Goal: Information Seeking & Learning: Learn about a topic

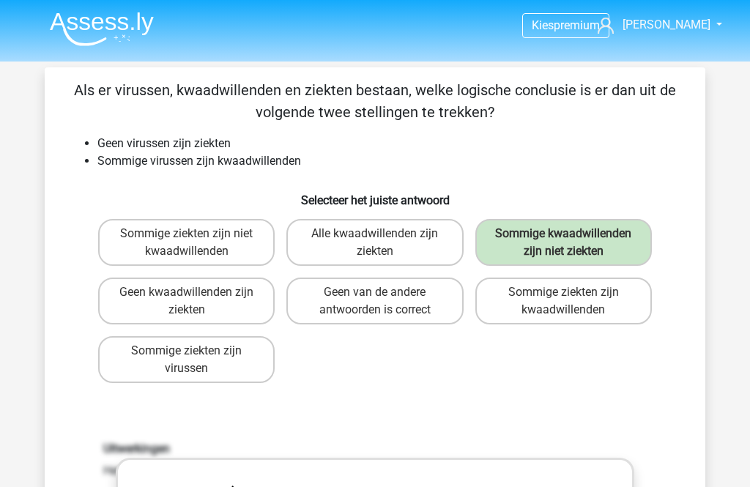
scroll to position [613, 0]
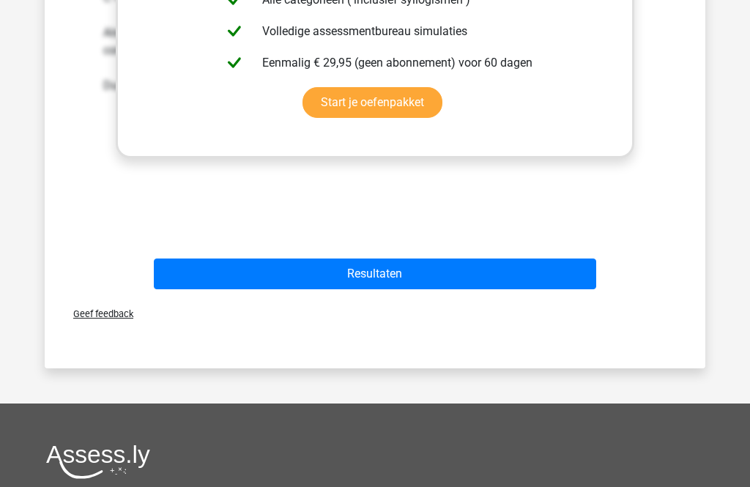
click at [555, 290] on button "Resultaten" at bounding box center [375, 274] width 443 height 31
click at [418, 290] on button "Resultaten" at bounding box center [375, 274] width 443 height 31
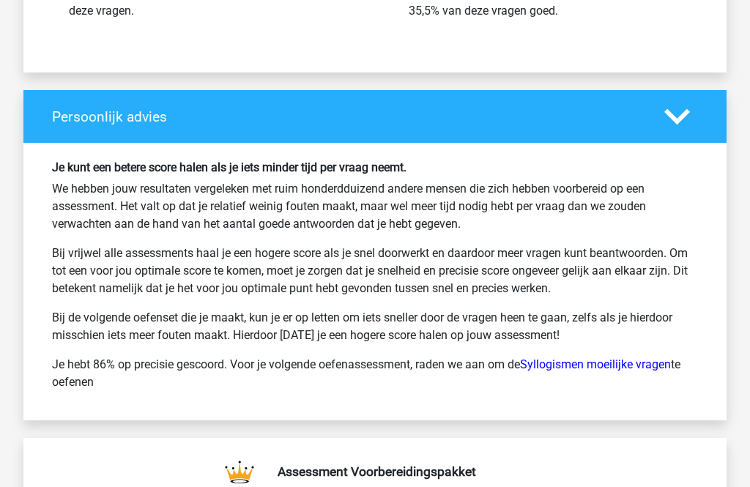
scroll to position [2271, 0]
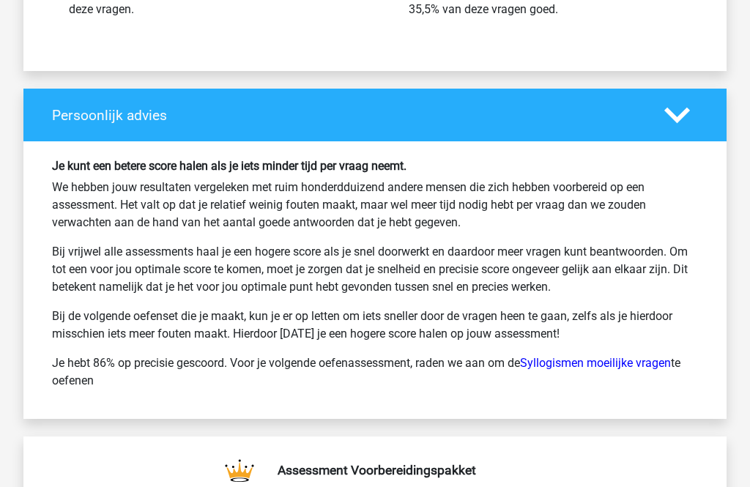
click at [622, 368] on link "Syllogismen moeilijke vragen" at bounding box center [595, 364] width 151 height 14
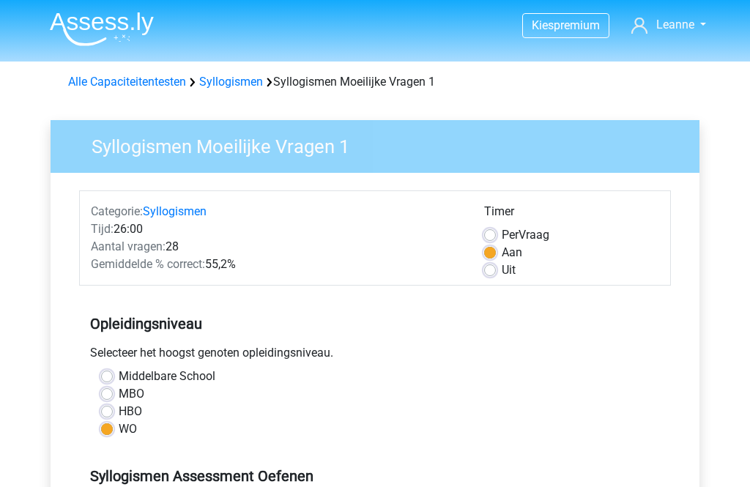
click at [502, 274] on label "Uit" at bounding box center [509, 271] width 14 height 18
click at [495, 274] on input "Uit" at bounding box center [490, 269] width 12 height 15
radio input "true"
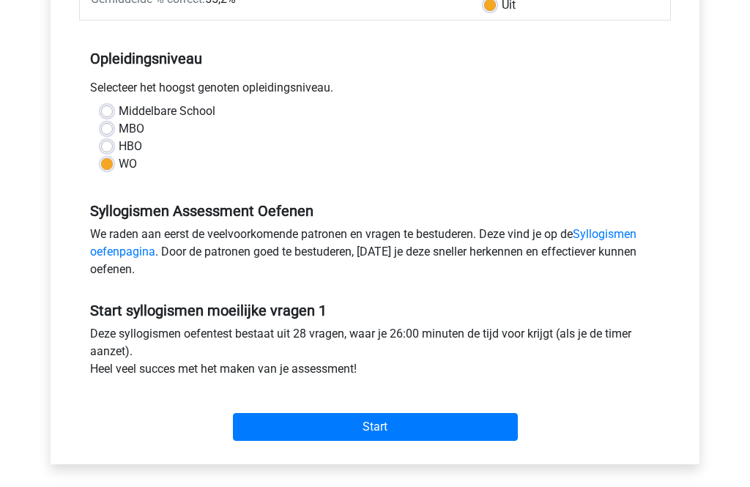
scroll to position [265, 0]
click at [410, 425] on input "Start" at bounding box center [375, 427] width 285 height 28
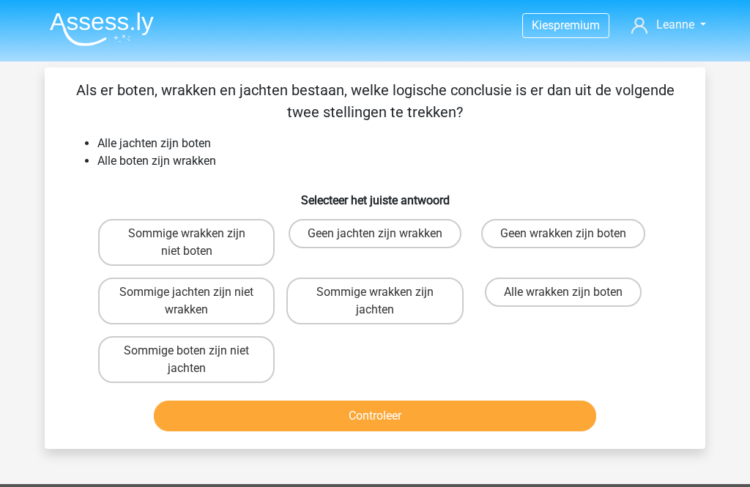
click at [395, 308] on label "Sommige wrakken zijn jachten" at bounding box center [374, 301] width 177 height 47
click at [385, 302] on input "Sommige wrakken zijn jachten" at bounding box center [380, 297] width 10 height 10
radio input "true"
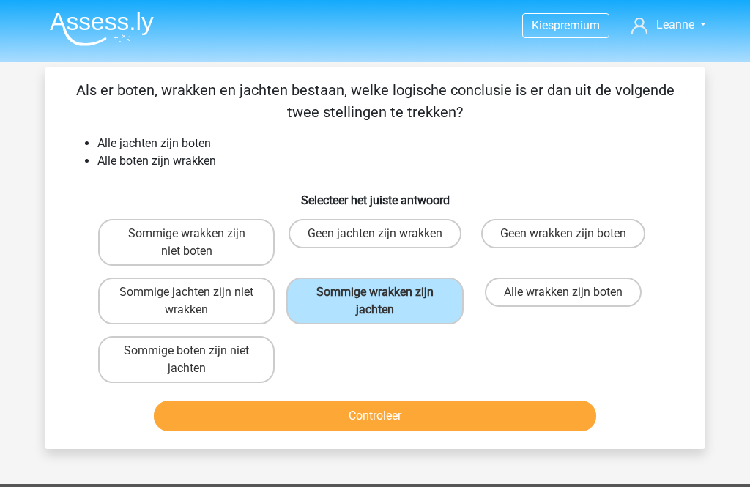
click at [463, 424] on button "Controleer" at bounding box center [375, 416] width 443 height 31
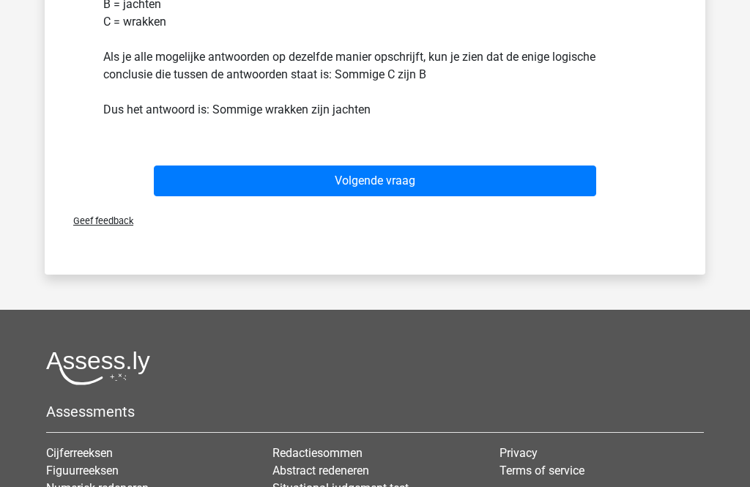
click at [509, 180] on button "Volgende vraag" at bounding box center [375, 181] width 443 height 31
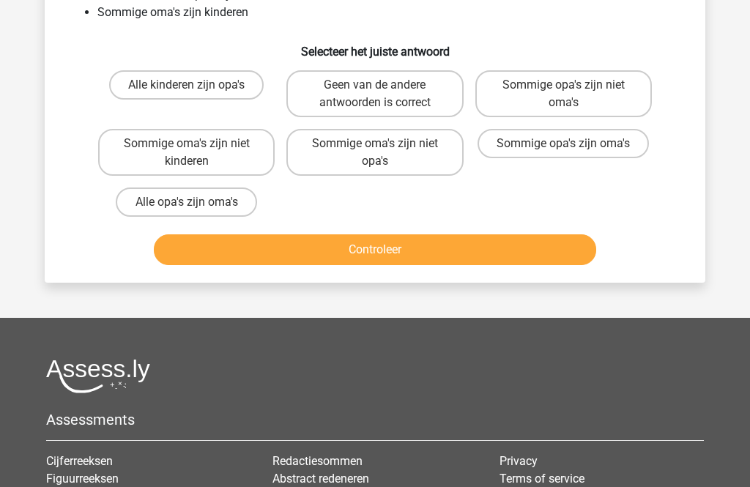
scroll to position [67, 0]
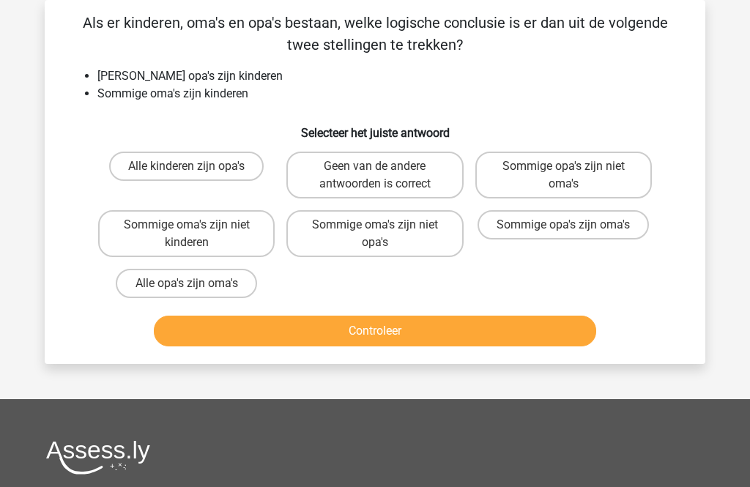
click at [393, 234] on label "Sommige oma's zijn niet opa's" at bounding box center [374, 233] width 177 height 47
click at [385, 234] on input "Sommige oma's zijn niet opa's" at bounding box center [380, 230] width 10 height 10
radio input "true"
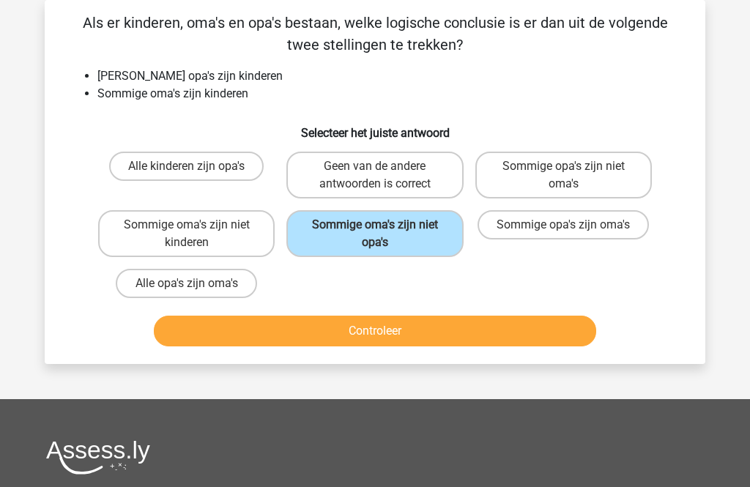
click at [449, 333] on button "Controleer" at bounding box center [375, 331] width 443 height 31
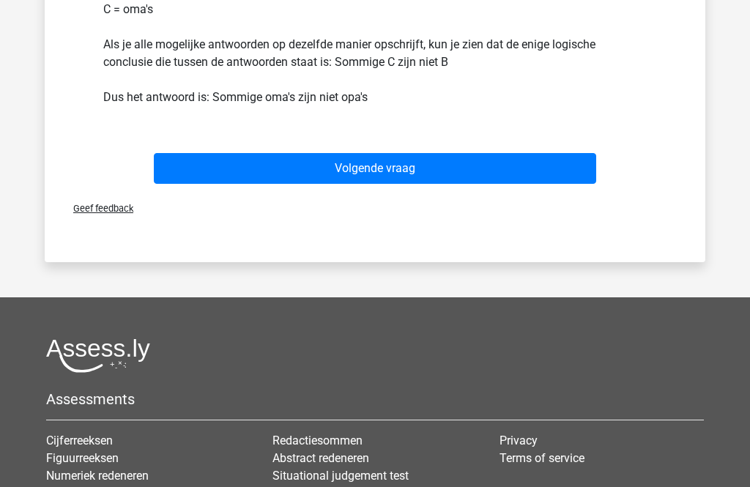
click at [541, 169] on button "Volgende vraag" at bounding box center [375, 169] width 443 height 31
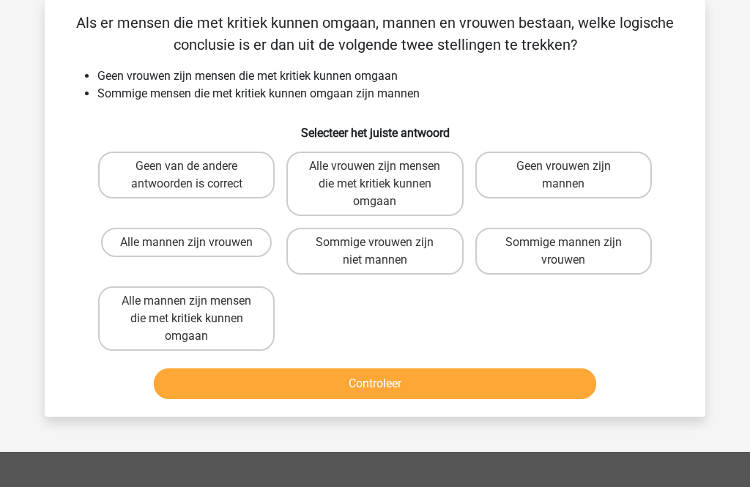
click at [207, 186] on label "Geen van de andere antwoorden is correct" at bounding box center [186, 175] width 177 height 47
click at [196, 176] on input "Geen van de andere antwoorden is correct" at bounding box center [192, 171] width 10 height 10
radio input "true"
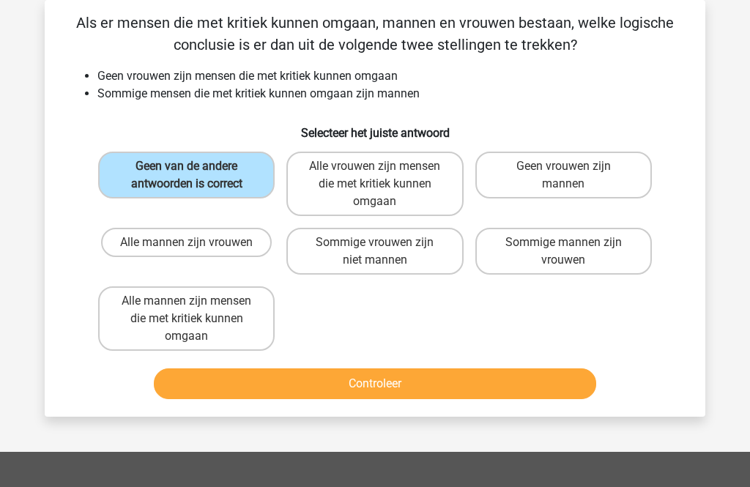
click at [420, 388] on button "Controleer" at bounding box center [375, 384] width 443 height 31
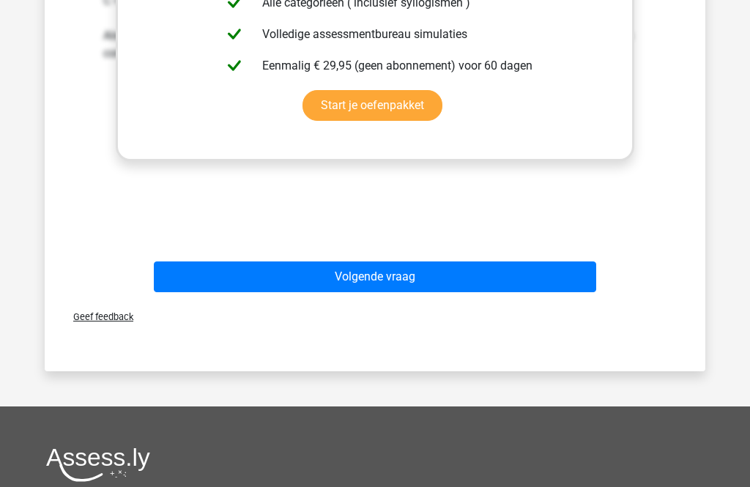
click at [525, 280] on button "Volgende vraag" at bounding box center [375, 277] width 443 height 31
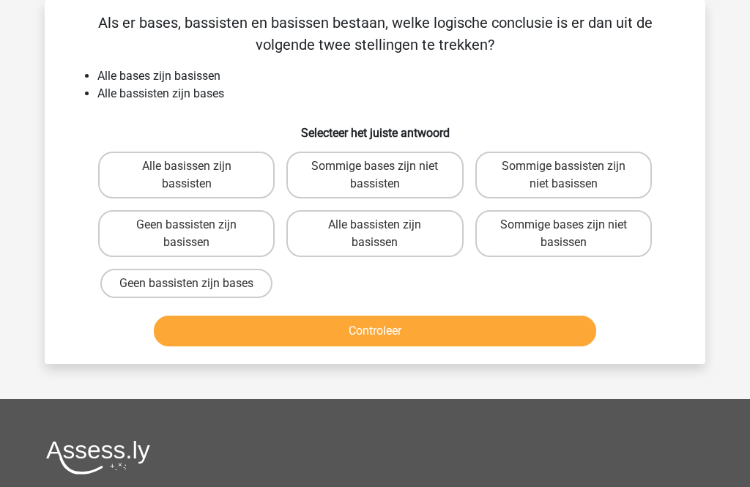
click at [575, 240] on label "Sommige bases zijn niet basissen" at bounding box center [564, 233] width 177 height 47
click at [573, 234] on input "Sommige bases zijn niet basissen" at bounding box center [568, 230] width 10 height 10
radio input "true"
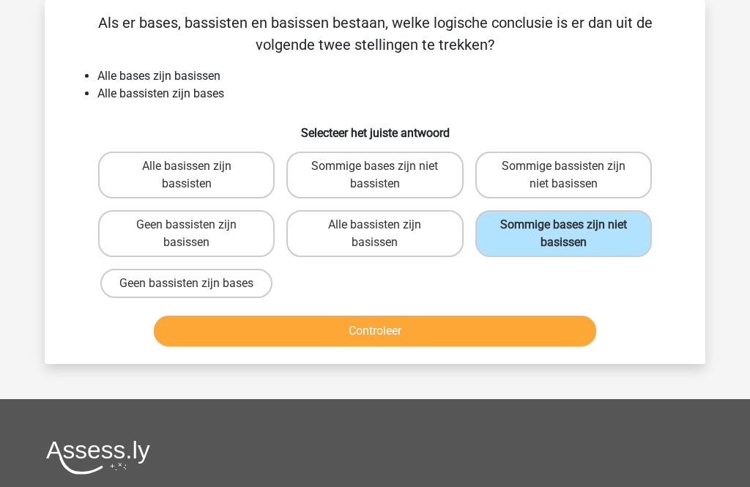
click at [432, 344] on button "Controleer" at bounding box center [375, 331] width 443 height 31
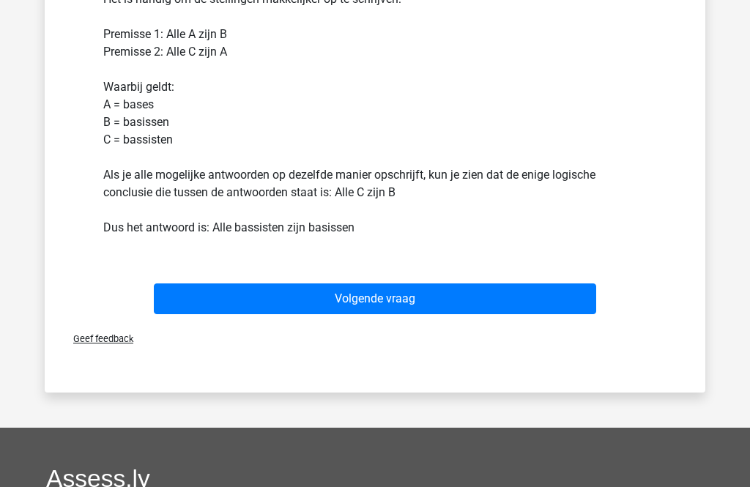
click at [534, 300] on button "Volgende vraag" at bounding box center [375, 299] width 443 height 31
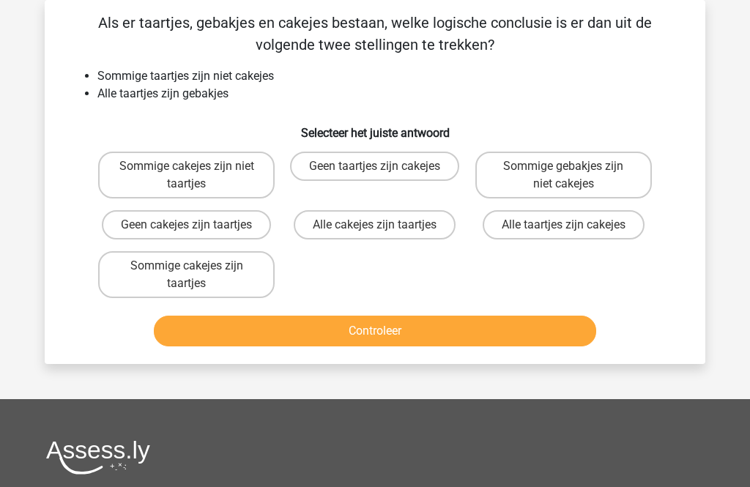
click at [581, 171] on label "Sommige gebakjes zijn niet cakejes" at bounding box center [564, 175] width 177 height 47
click at [573, 171] on input "Sommige gebakjes zijn niet cakejes" at bounding box center [568, 171] width 10 height 10
radio input "true"
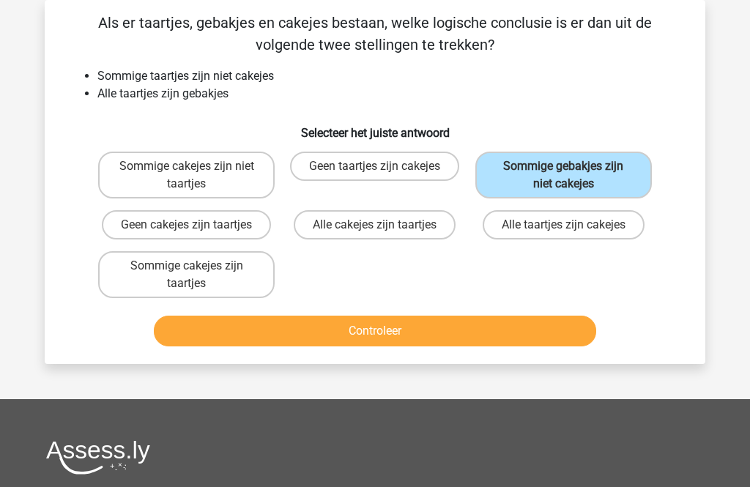
click at [445, 339] on button "Controleer" at bounding box center [375, 331] width 443 height 31
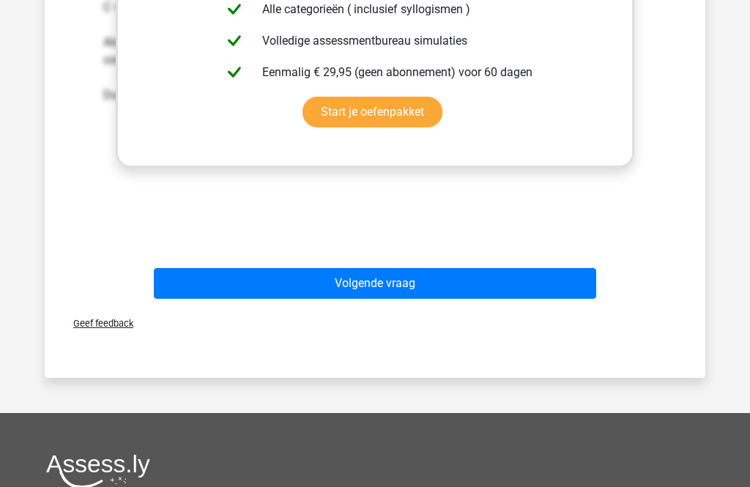
click at [532, 286] on button "Volgende vraag" at bounding box center [375, 284] width 443 height 31
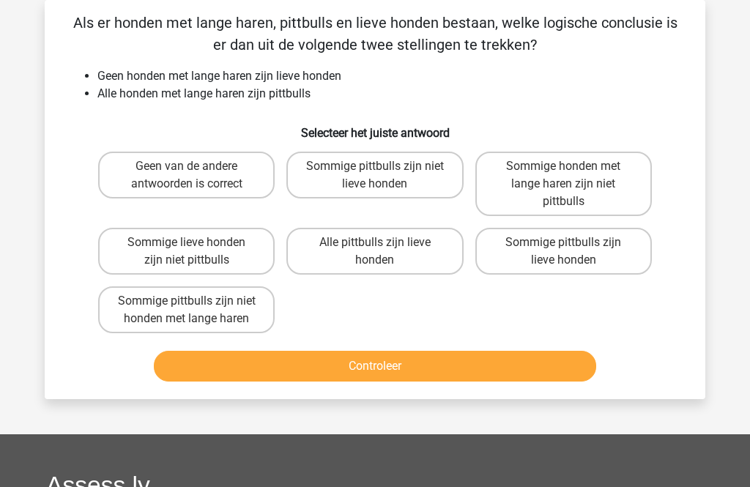
click at [407, 182] on label "Sommige pittbulls zijn niet lieve honden" at bounding box center [374, 175] width 177 height 47
click at [385, 176] on input "Sommige pittbulls zijn niet lieve honden" at bounding box center [380, 171] width 10 height 10
radio input "true"
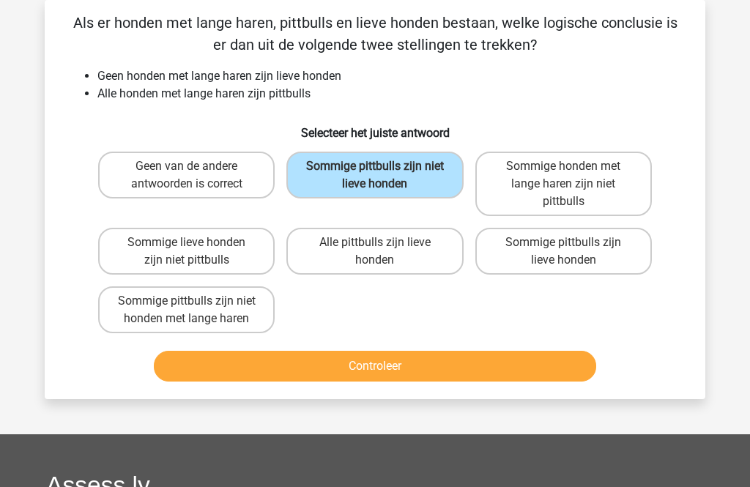
click at [472, 367] on button "Controleer" at bounding box center [375, 366] width 443 height 31
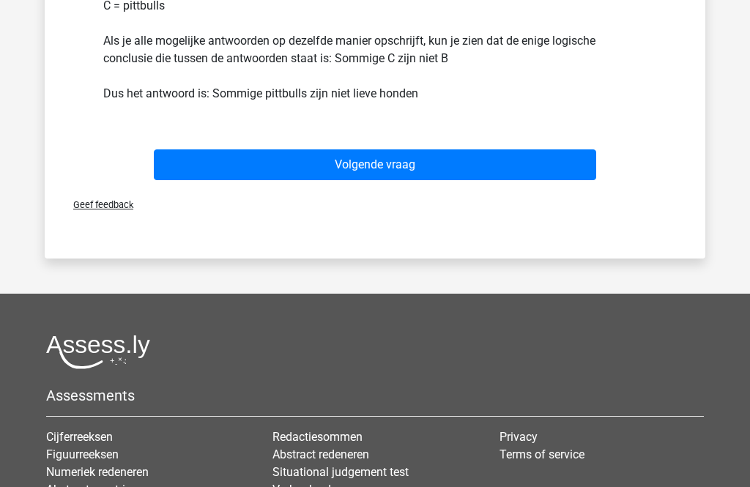
click at [495, 163] on button "Volgende vraag" at bounding box center [375, 165] width 443 height 31
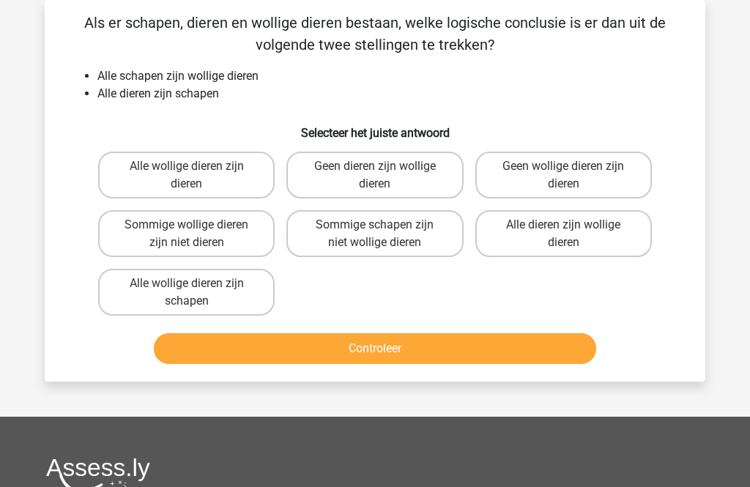
click at [589, 235] on label "Alle dieren zijn wollige dieren" at bounding box center [564, 233] width 177 height 47
click at [573, 234] on input "Alle dieren zijn wollige dieren" at bounding box center [568, 230] width 10 height 10
radio input "true"
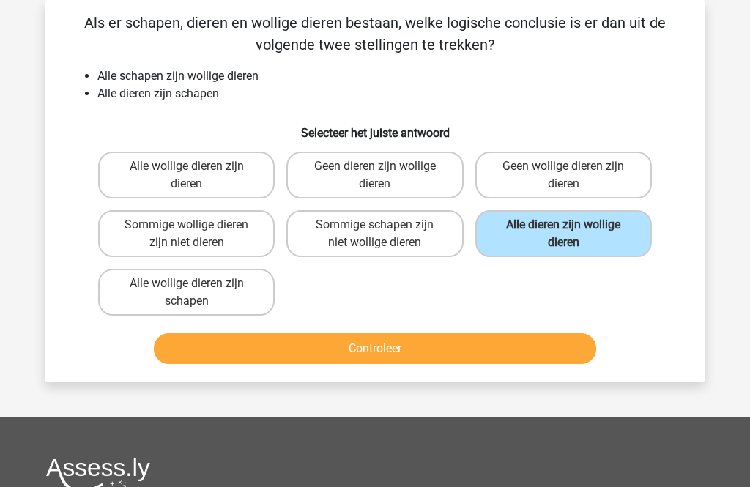
click at [471, 349] on button "Controleer" at bounding box center [375, 348] width 443 height 31
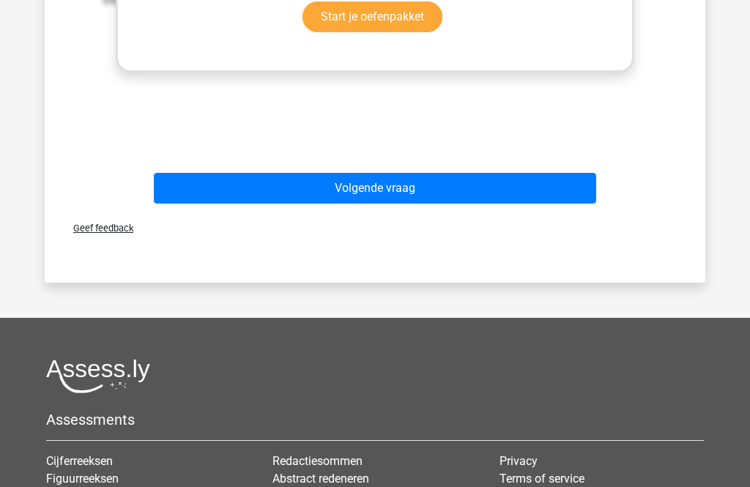
click at [543, 179] on button "Volgende vraag" at bounding box center [375, 188] width 443 height 31
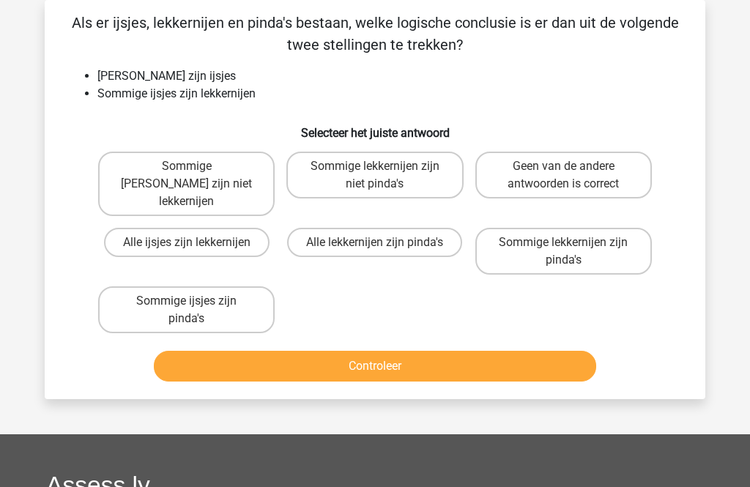
click at [602, 172] on label "Geen van de andere antwoorden is correct" at bounding box center [564, 175] width 177 height 47
click at [573, 172] on input "Geen van de andere antwoorden is correct" at bounding box center [568, 171] width 10 height 10
radio input "true"
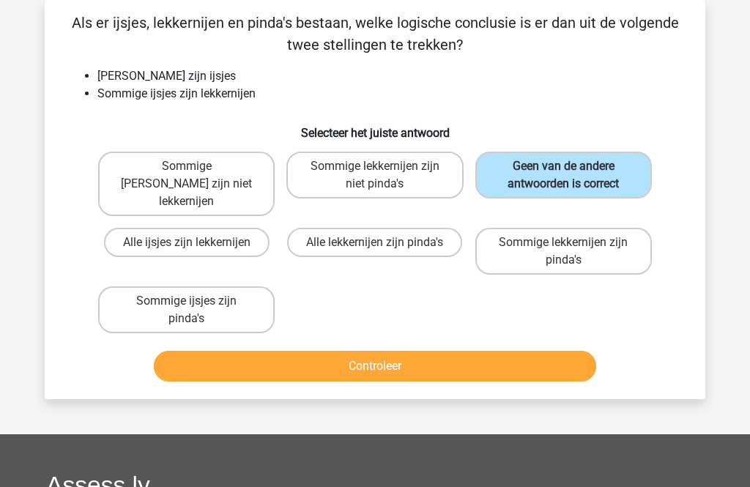
click at [511, 358] on button "Controleer" at bounding box center [375, 366] width 443 height 31
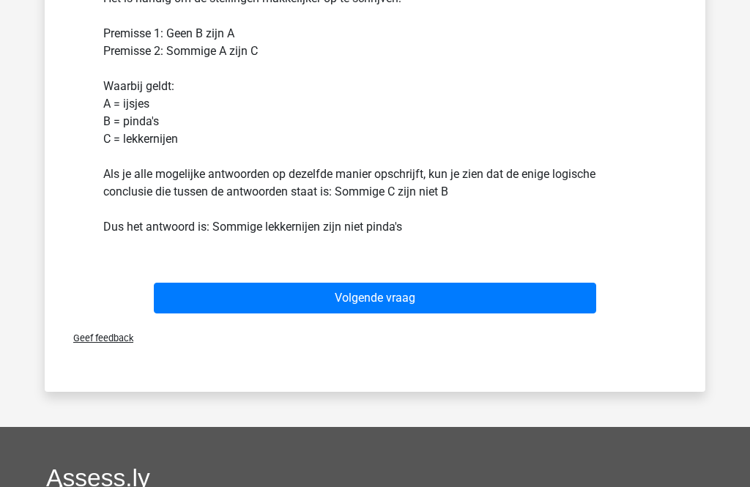
click at [518, 284] on button "Volgende vraag" at bounding box center [375, 299] width 443 height 31
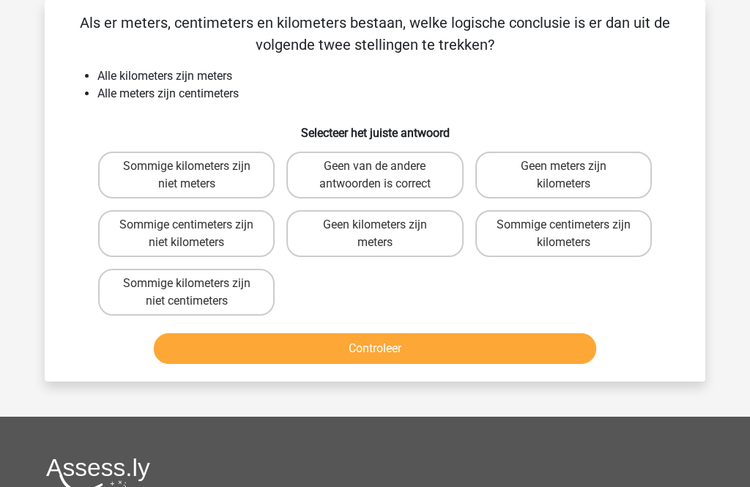
click at [564, 240] on label "Sommige centimeters zijn kilometers" at bounding box center [564, 233] width 177 height 47
click at [564, 234] on input "Sommige centimeters zijn kilometers" at bounding box center [568, 230] width 10 height 10
radio input "true"
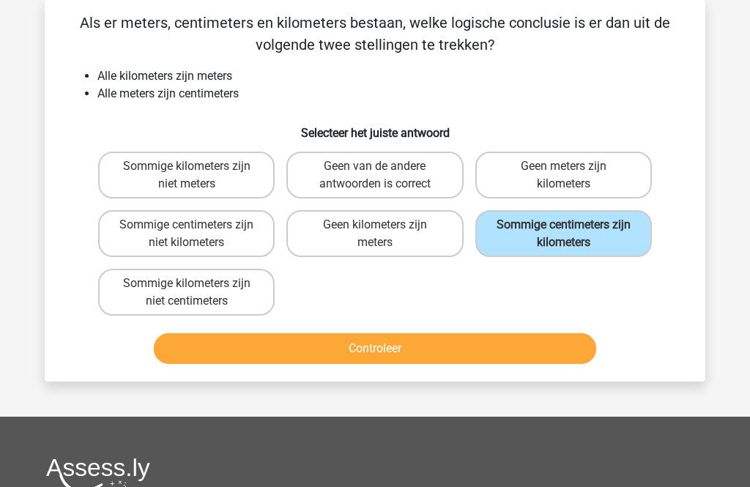
click at [481, 352] on button "Controleer" at bounding box center [375, 348] width 443 height 31
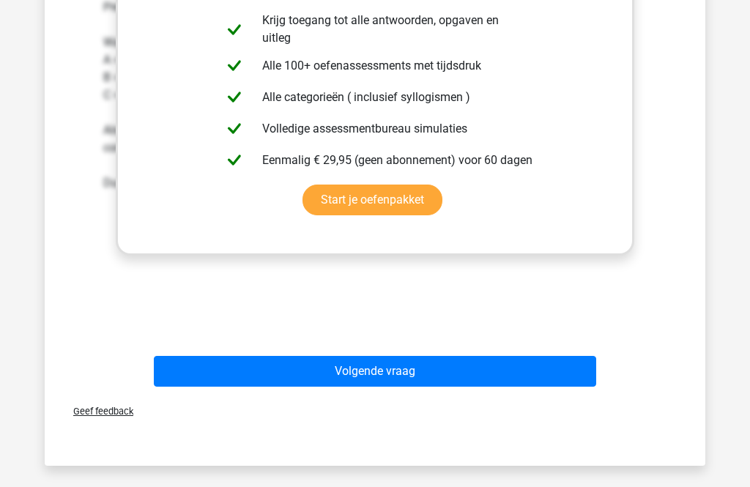
click at [536, 366] on button "Volgende vraag" at bounding box center [375, 372] width 443 height 31
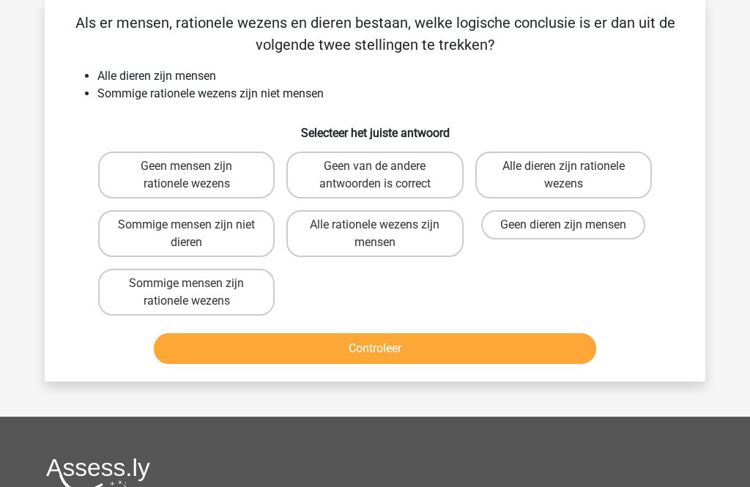
click at [419, 182] on label "Geen van de andere antwoorden is correct" at bounding box center [374, 175] width 177 height 47
click at [385, 176] on input "Geen van de andere antwoorden is correct" at bounding box center [380, 171] width 10 height 10
radio input "true"
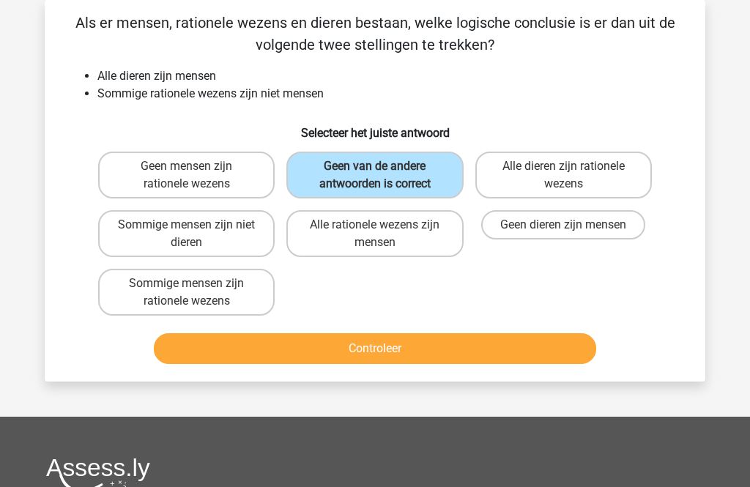
click at [474, 351] on button "Controleer" at bounding box center [375, 348] width 443 height 31
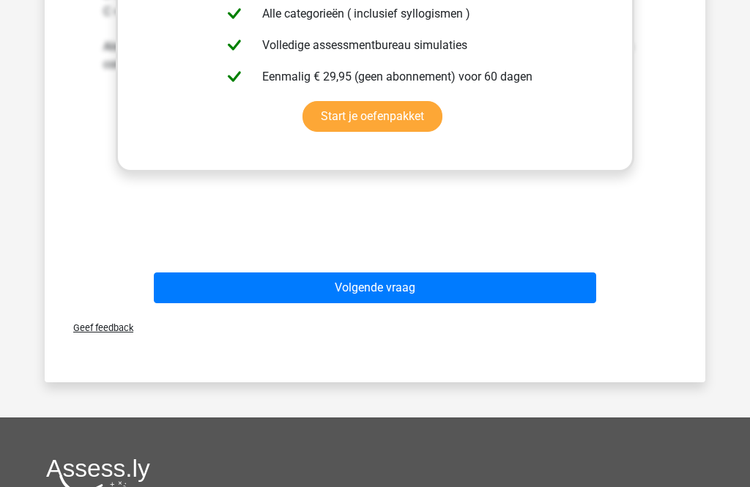
click at [539, 281] on button "Volgende vraag" at bounding box center [375, 288] width 443 height 31
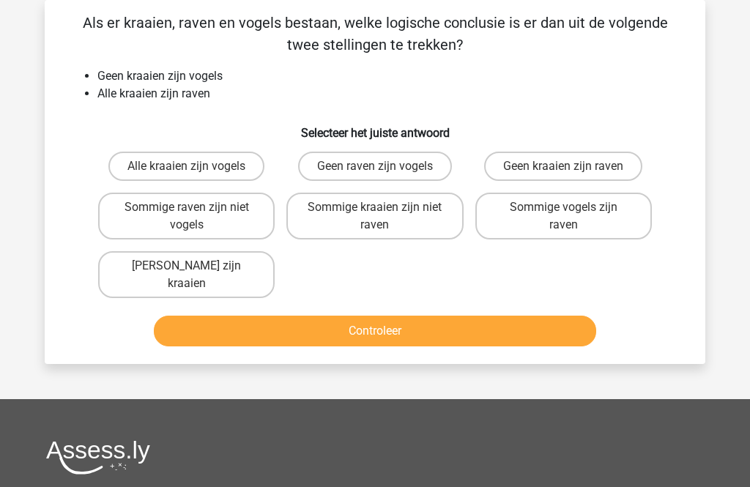
click at [420, 169] on label "Geen raven zijn vogels" at bounding box center [375, 166] width 154 height 29
click at [385, 169] on input "Geen raven zijn vogels" at bounding box center [380, 171] width 10 height 10
radio input "true"
click at [426, 316] on button "Controleer" at bounding box center [375, 331] width 443 height 31
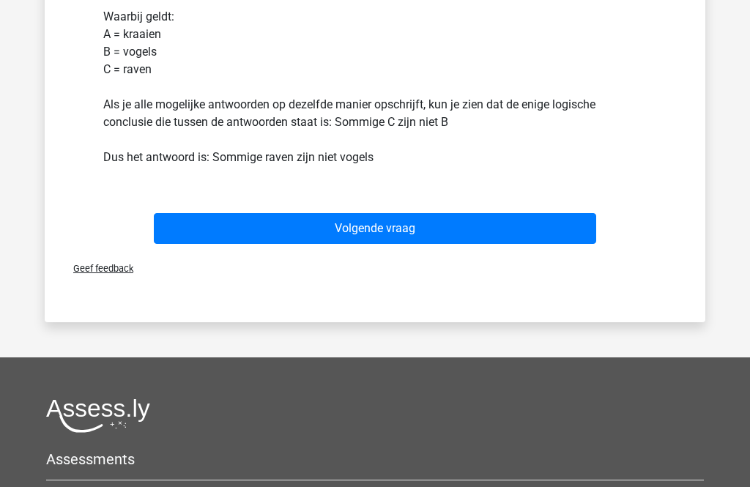
click at [559, 216] on button "Volgende vraag" at bounding box center [375, 228] width 443 height 31
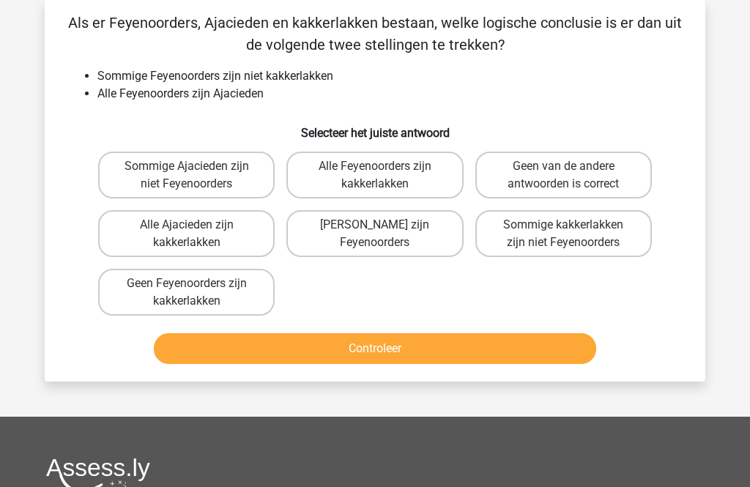
click at [581, 178] on label "Geen van de andere antwoorden is correct" at bounding box center [564, 175] width 177 height 47
click at [573, 176] on input "Geen van de andere antwoorden is correct" at bounding box center [568, 171] width 10 height 10
radio input "true"
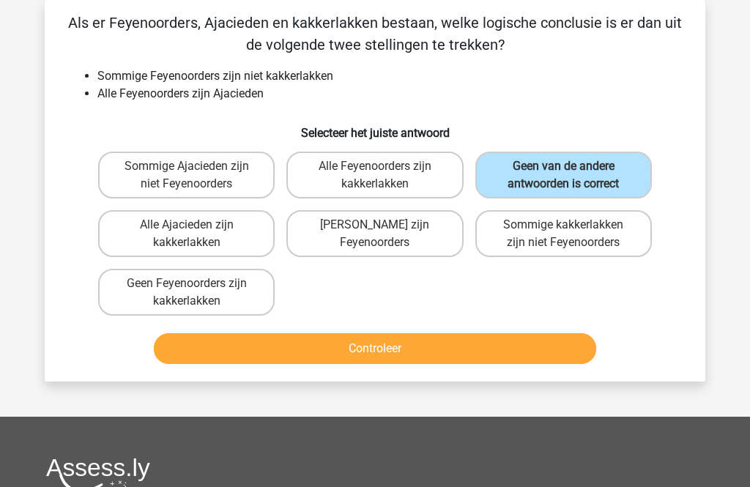
click at [469, 355] on button "Controleer" at bounding box center [375, 348] width 443 height 31
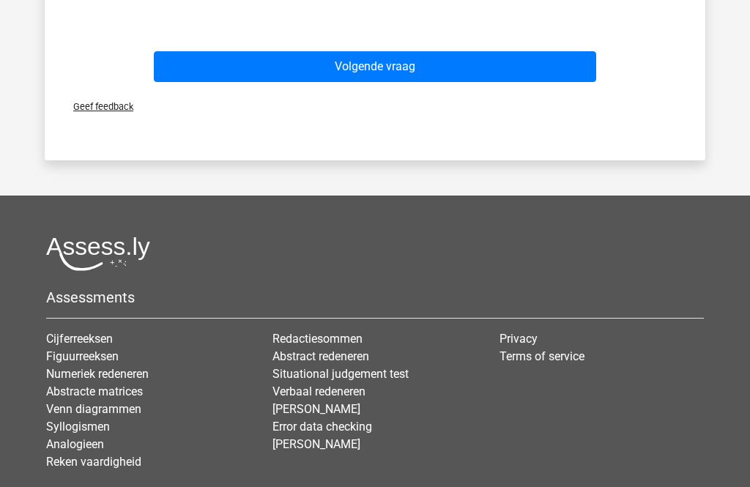
scroll to position [699, 0]
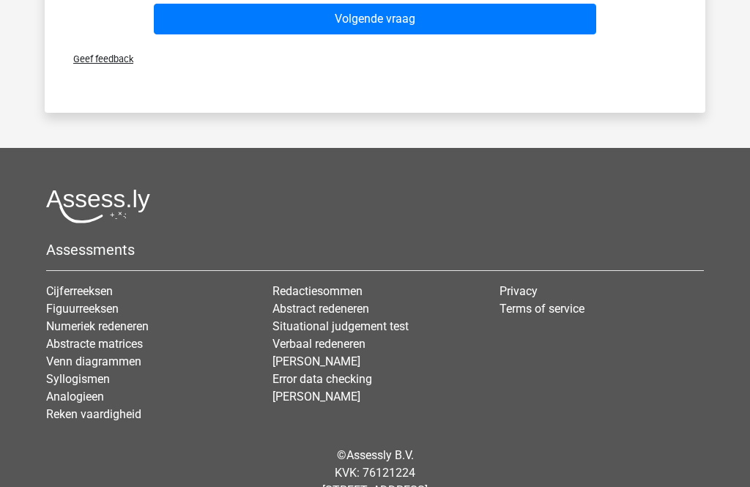
click at [489, 19] on button "Volgende vraag" at bounding box center [375, 19] width 443 height 31
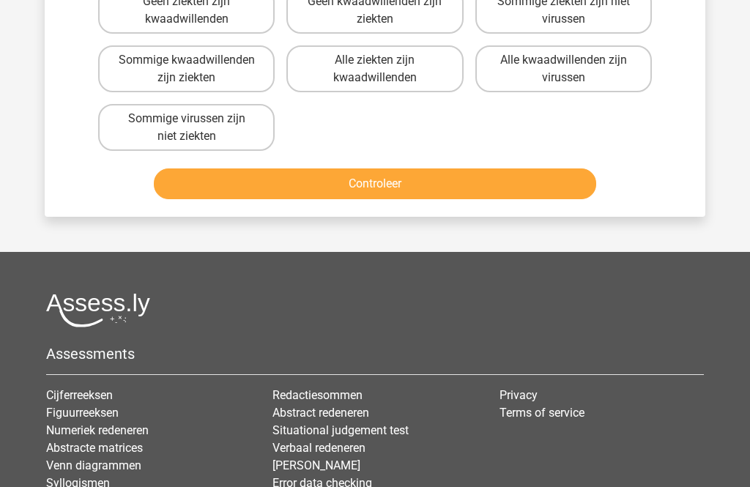
scroll to position [67, 0]
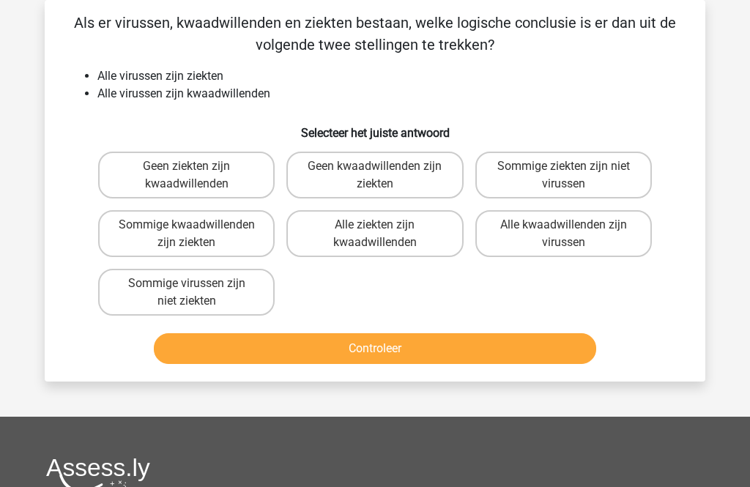
click at [237, 242] on label "Sommige kwaadwillenden zijn ziekten" at bounding box center [186, 233] width 177 height 47
click at [196, 234] on input "Sommige kwaadwillenden zijn ziekten" at bounding box center [192, 230] width 10 height 10
radio input "true"
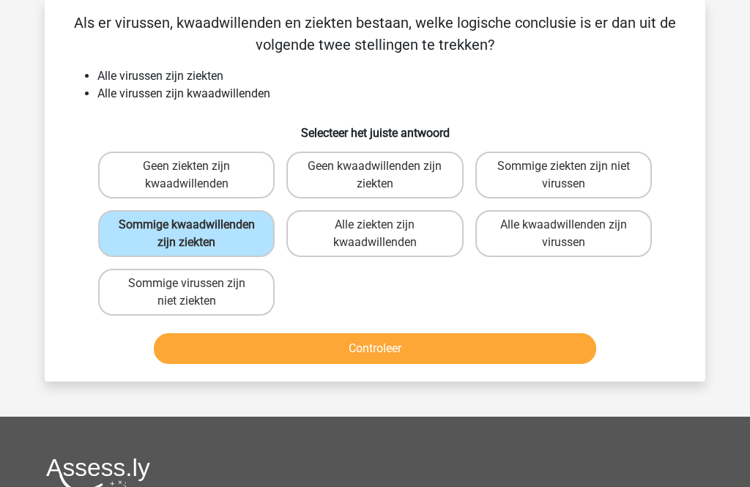
click at [414, 364] on button "Controleer" at bounding box center [375, 348] width 443 height 31
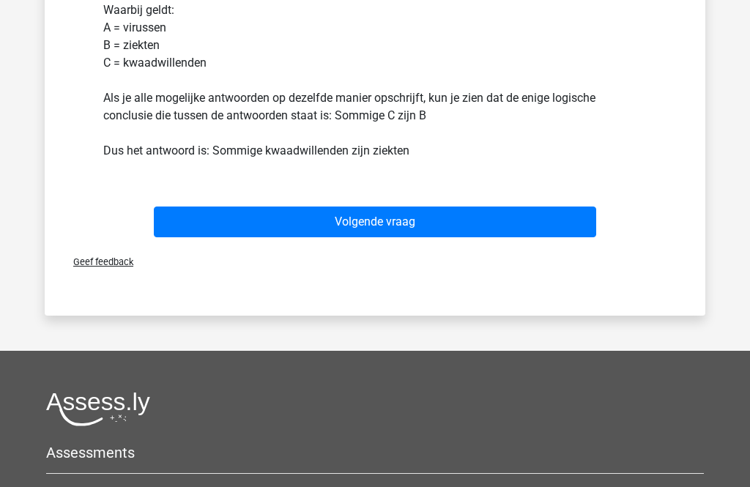
click at [552, 238] on button "Volgende vraag" at bounding box center [375, 222] width 443 height 31
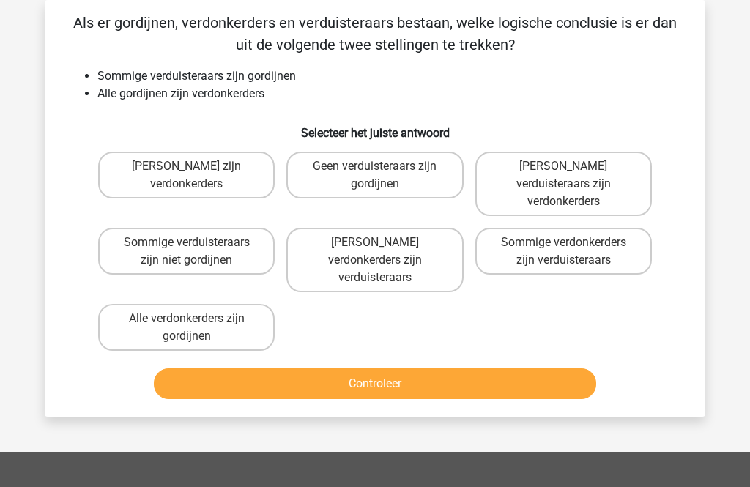
click at [237, 304] on label "Alle verdonkerders zijn gordijnen" at bounding box center [186, 327] width 177 height 47
click at [196, 319] on input "Alle verdonkerders zijn gordijnen" at bounding box center [192, 324] width 10 height 10
radio input "true"
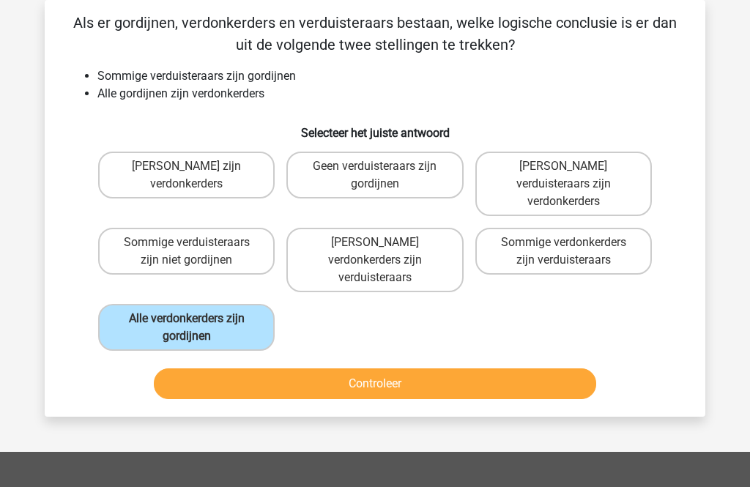
click at [414, 369] on button "Controleer" at bounding box center [375, 384] width 443 height 31
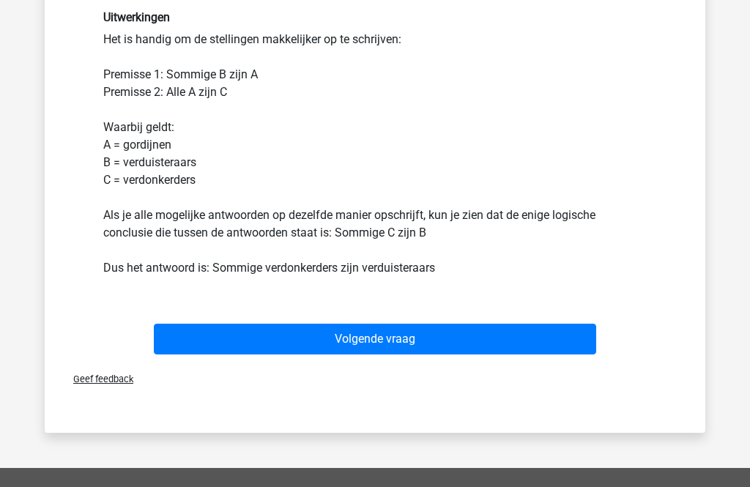
click at [581, 326] on button "Volgende vraag" at bounding box center [375, 340] width 443 height 31
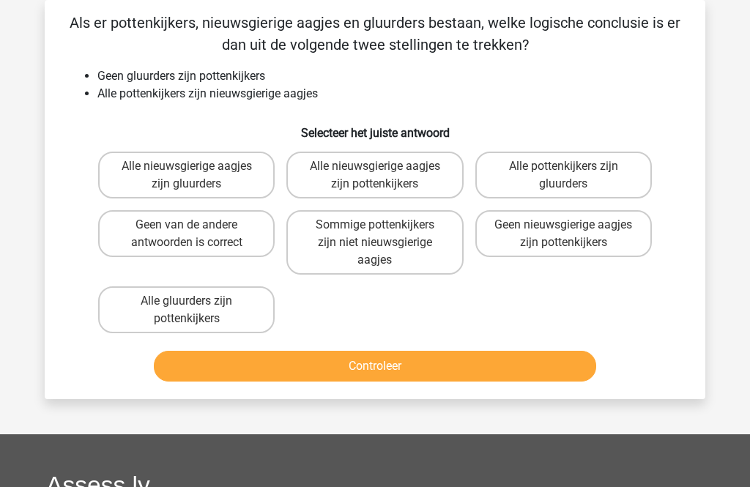
click at [223, 314] on label "Alle gluurders zijn pottenkijkers" at bounding box center [186, 309] width 177 height 47
click at [196, 311] on input "Alle gluurders zijn pottenkijkers" at bounding box center [192, 306] width 10 height 10
radio input "true"
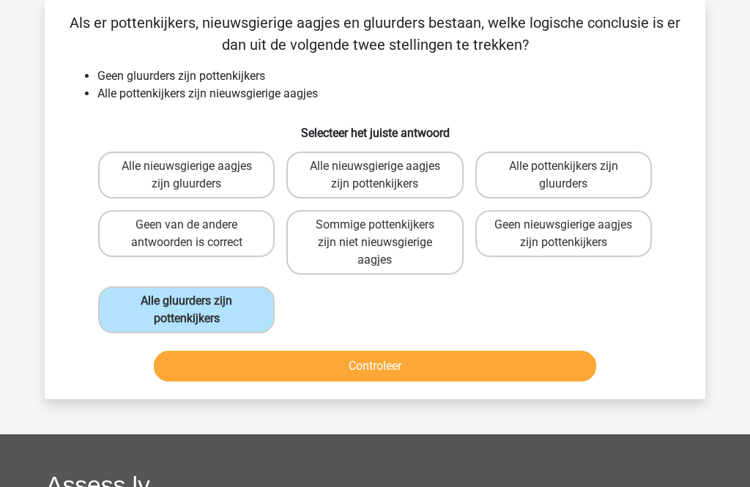
click at [221, 237] on label "Geen van de andere antwoorden is correct" at bounding box center [186, 233] width 177 height 47
click at [196, 234] on input "Geen van de andere antwoorden is correct" at bounding box center [192, 230] width 10 height 10
radio input "true"
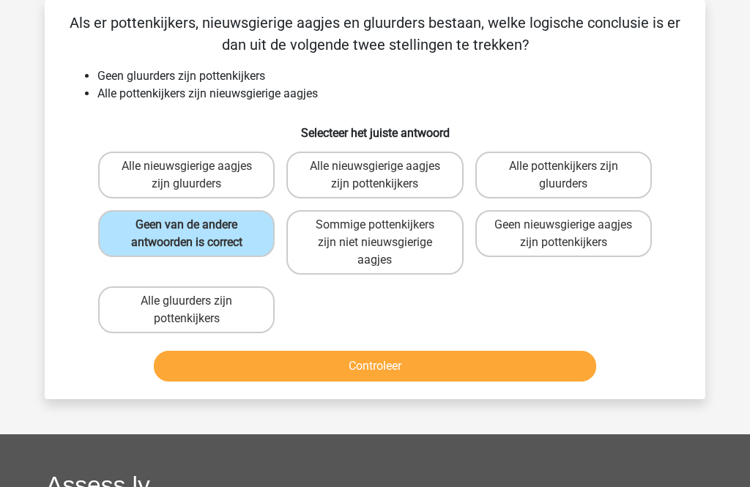
click at [412, 371] on button "Controleer" at bounding box center [375, 366] width 443 height 31
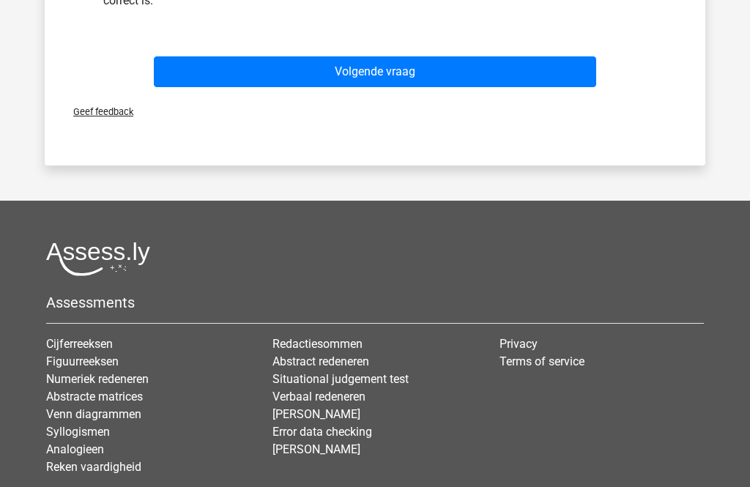
click at [515, 66] on button "Volgende vraag" at bounding box center [375, 72] width 443 height 31
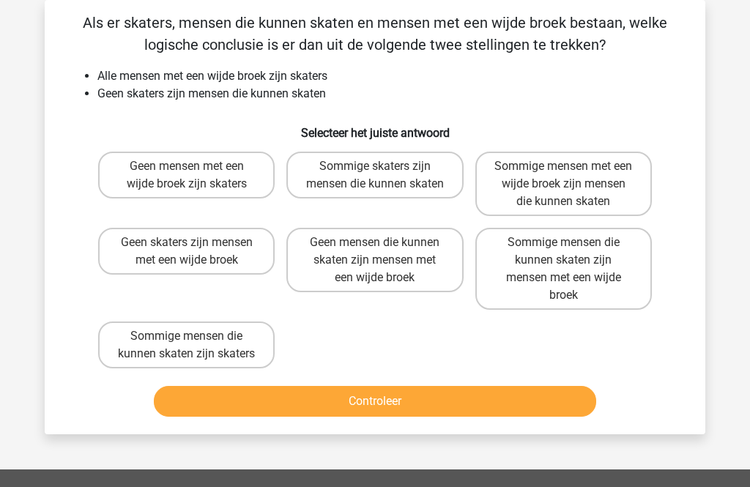
click at [597, 287] on label "Sommige mensen die kunnen skaten zijn mensen met een wijde broek" at bounding box center [564, 269] width 177 height 82
click at [573, 252] on input "Sommige mensen die kunnen skaten zijn mensen met een wijde broek" at bounding box center [568, 248] width 10 height 10
radio input "true"
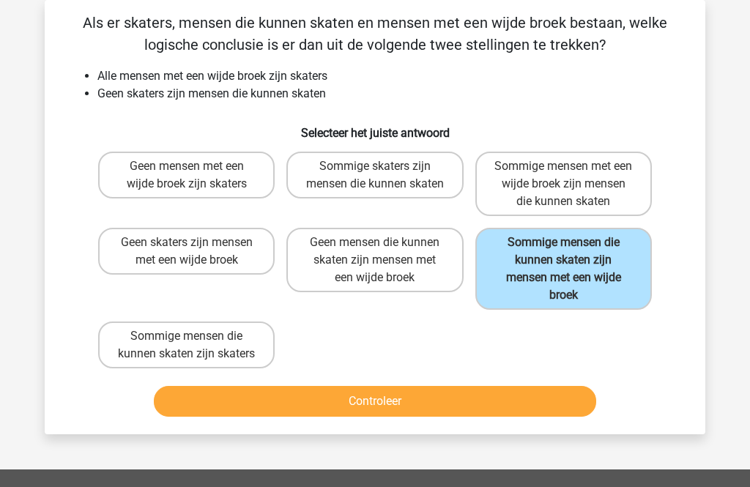
click at [522, 417] on button "Controleer" at bounding box center [375, 401] width 443 height 31
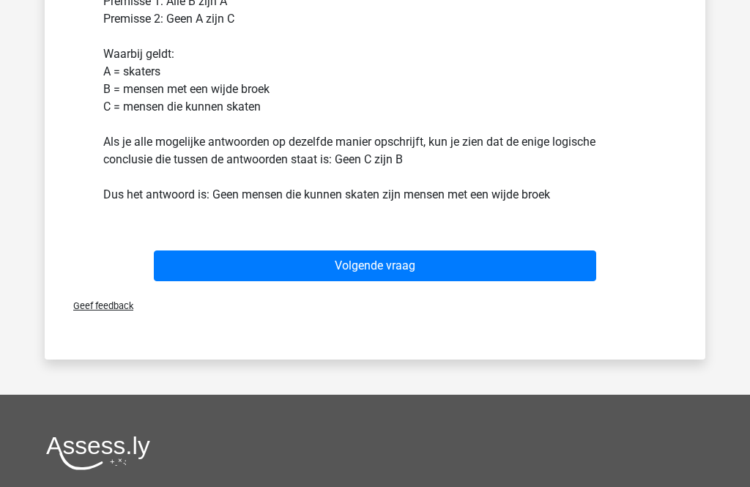
click at [507, 281] on button "Volgende vraag" at bounding box center [375, 266] width 443 height 31
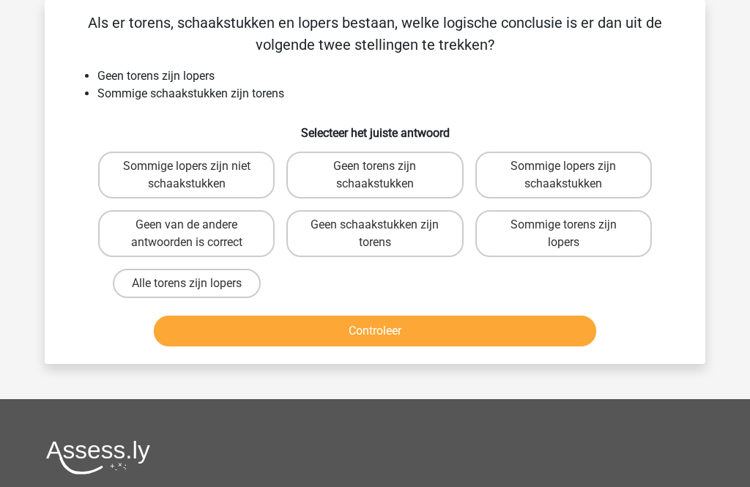
click at [219, 242] on label "Geen van de andere antwoorden is correct" at bounding box center [186, 233] width 177 height 47
click at [196, 234] on input "Geen van de andere antwoorden is correct" at bounding box center [192, 230] width 10 height 10
radio input "true"
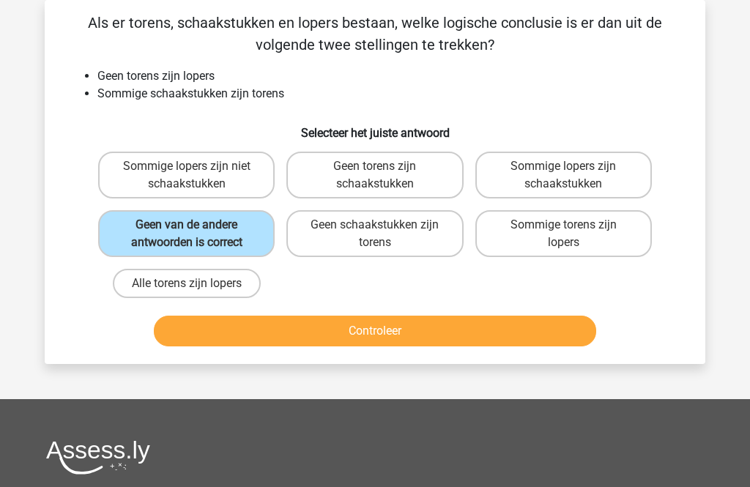
click at [415, 339] on button "Controleer" at bounding box center [375, 331] width 443 height 31
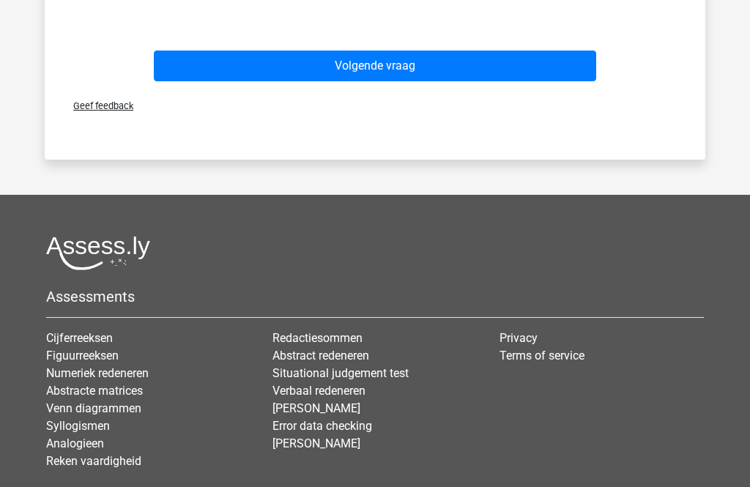
click at [519, 66] on button "Volgende vraag" at bounding box center [375, 66] width 443 height 31
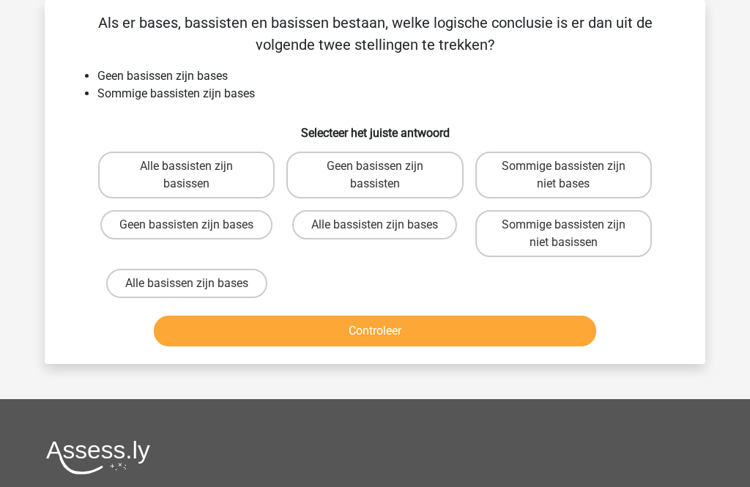
click at [630, 180] on label "Sommige bassisten zijn niet bases" at bounding box center [564, 175] width 177 height 47
click at [573, 176] on input "Sommige bassisten zijn niet bases" at bounding box center [568, 171] width 10 height 10
radio input "true"
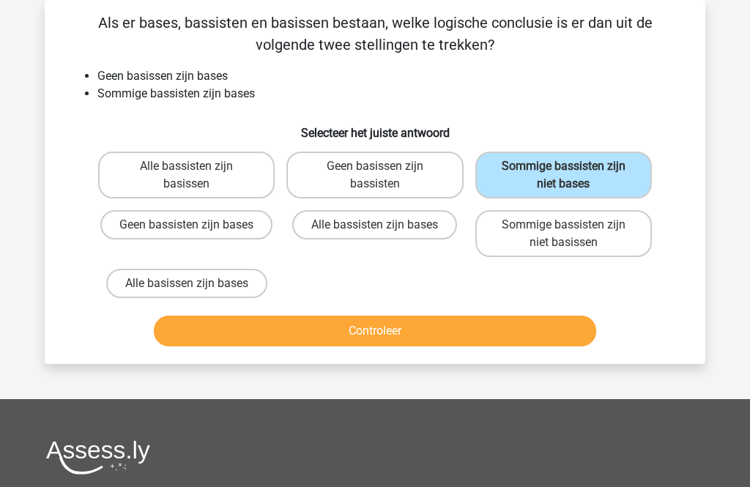
click at [545, 342] on button "Controleer" at bounding box center [375, 331] width 443 height 31
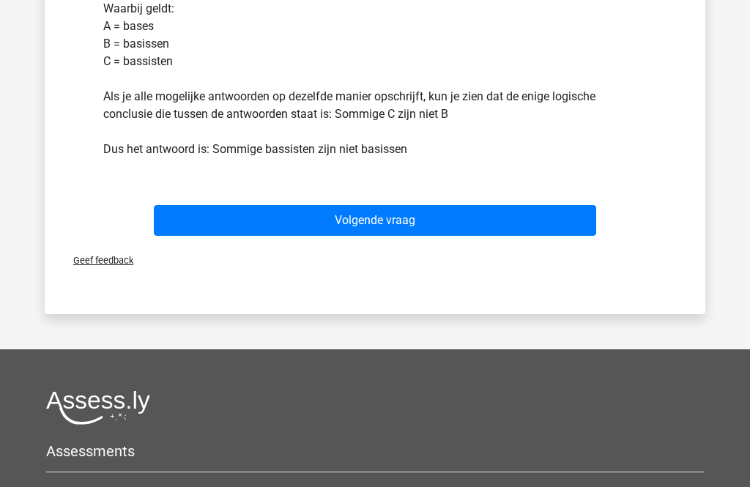
click at [566, 226] on button "Volgende vraag" at bounding box center [375, 221] width 443 height 31
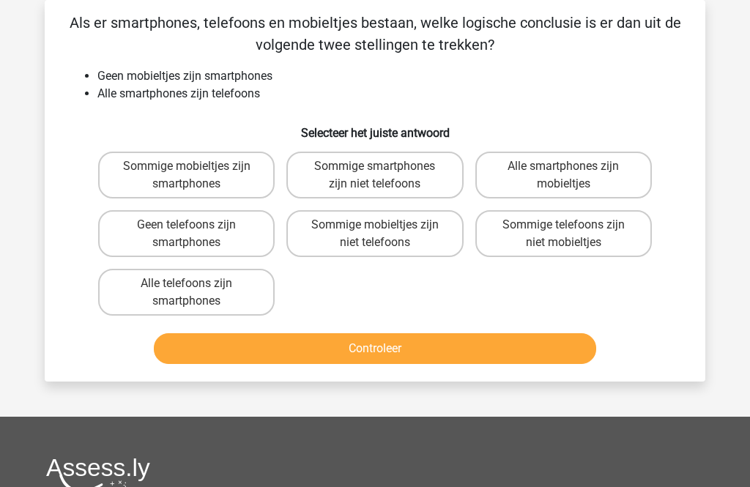
click at [237, 228] on label "Geen telefoons zijn smartphones" at bounding box center [186, 233] width 177 height 47
click at [196, 228] on input "Geen telefoons zijn smartphones" at bounding box center [192, 230] width 10 height 10
radio input "true"
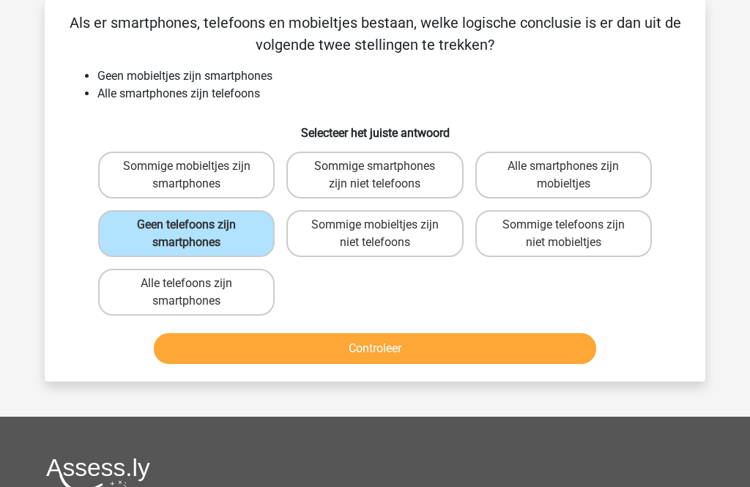
click at [441, 352] on button "Controleer" at bounding box center [375, 348] width 443 height 31
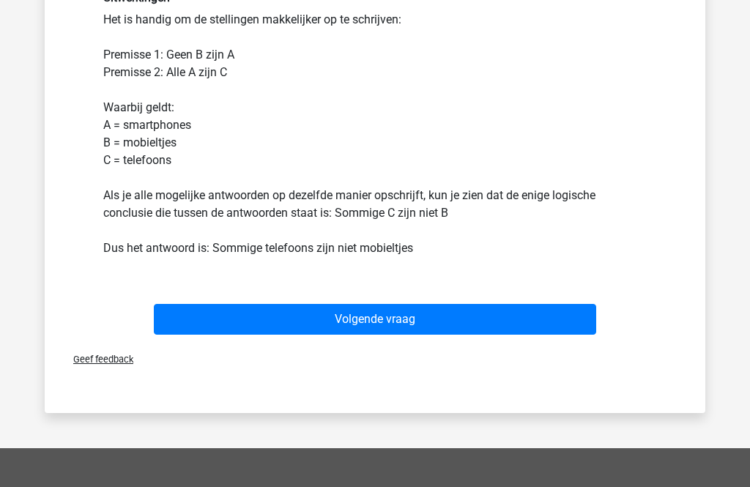
click at [561, 322] on button "Volgende vraag" at bounding box center [375, 319] width 443 height 31
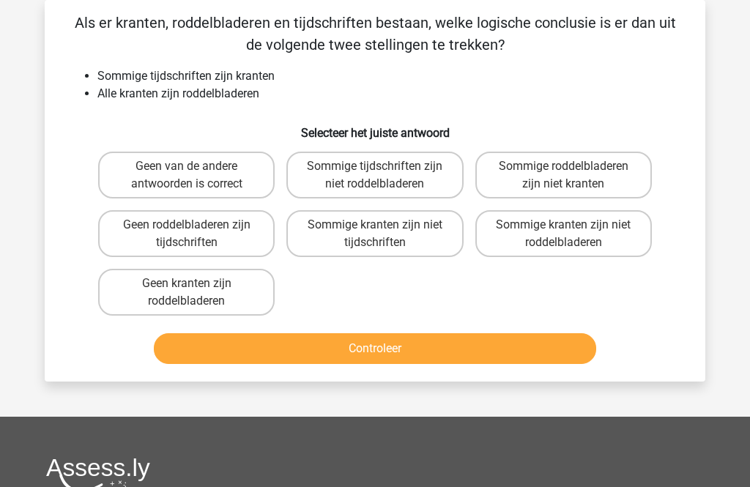
click at [216, 186] on label "Geen van de andere antwoorden is correct" at bounding box center [186, 175] width 177 height 47
click at [196, 176] on input "Geen van de andere antwoorden is correct" at bounding box center [192, 171] width 10 height 10
radio input "true"
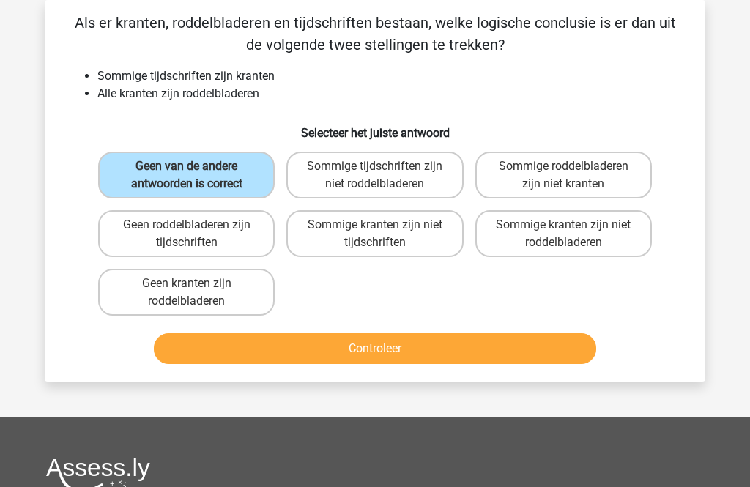
click at [434, 352] on button "Controleer" at bounding box center [375, 348] width 443 height 31
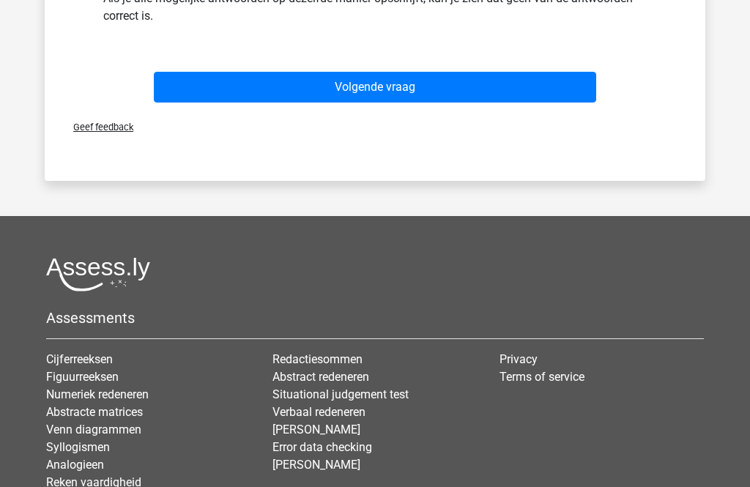
click at [539, 91] on button "Volgende vraag" at bounding box center [375, 88] width 443 height 31
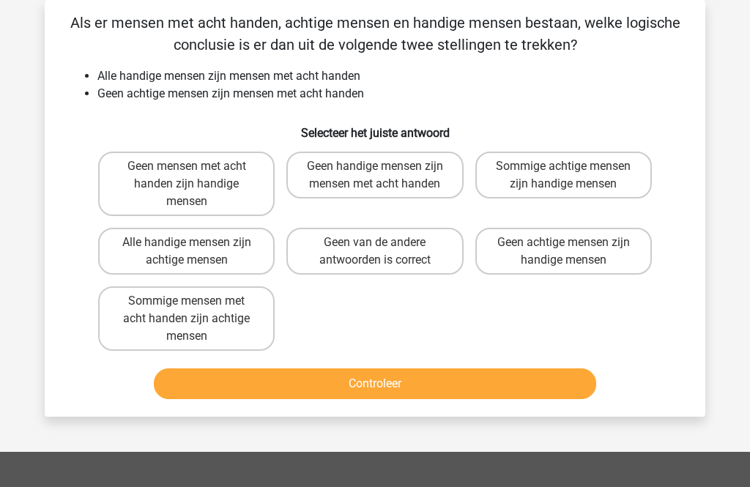
click at [213, 188] on label "Geen mensen met acht handen zijn handige mensen" at bounding box center [186, 184] width 177 height 64
click at [196, 176] on input "Geen mensen met acht handen zijn handige mensen" at bounding box center [192, 171] width 10 height 10
radio input "true"
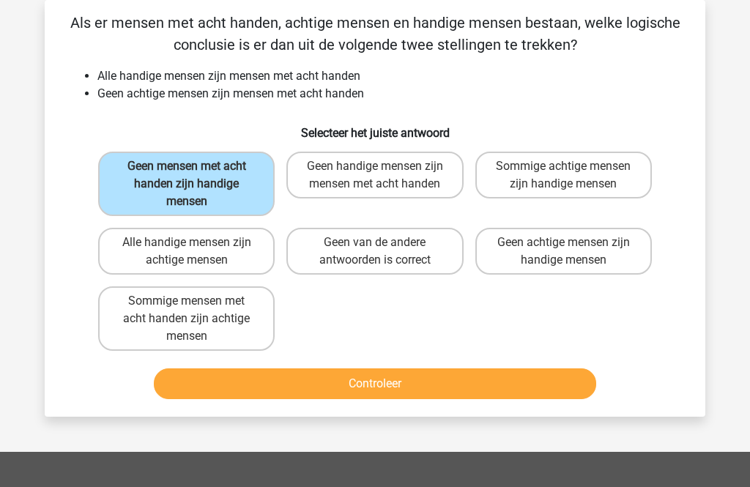
click at [404, 383] on button "Controleer" at bounding box center [375, 384] width 443 height 31
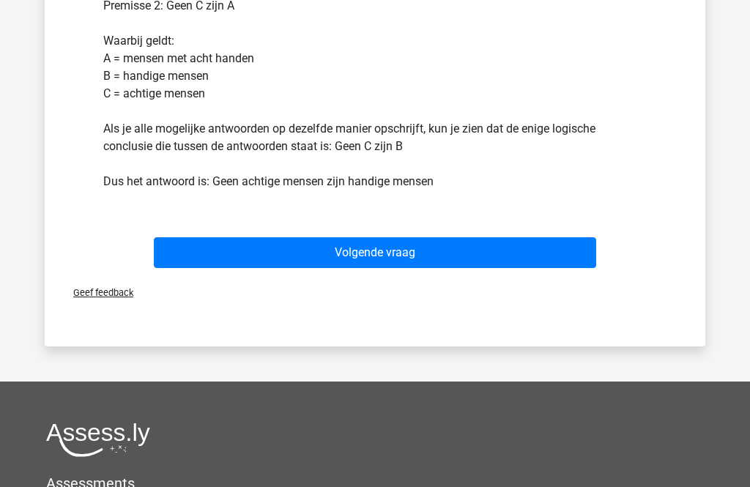
click at [518, 265] on button "Volgende vraag" at bounding box center [375, 252] width 443 height 31
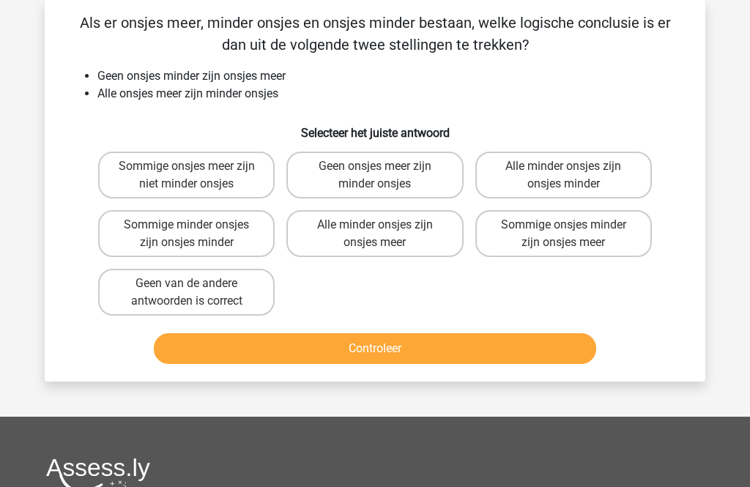
click at [223, 294] on label "Geen van de andere antwoorden is correct" at bounding box center [186, 292] width 177 height 47
click at [196, 293] on input "Geen van de andere antwoorden is correct" at bounding box center [192, 289] width 10 height 10
radio input "true"
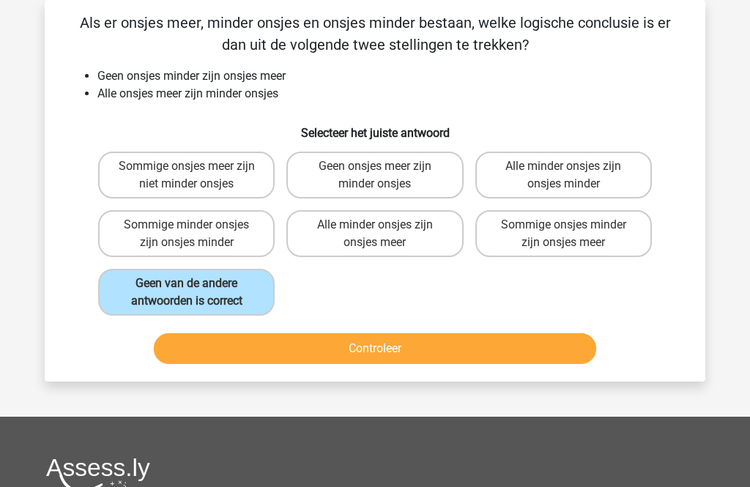
click at [379, 352] on button "Controleer" at bounding box center [375, 348] width 443 height 31
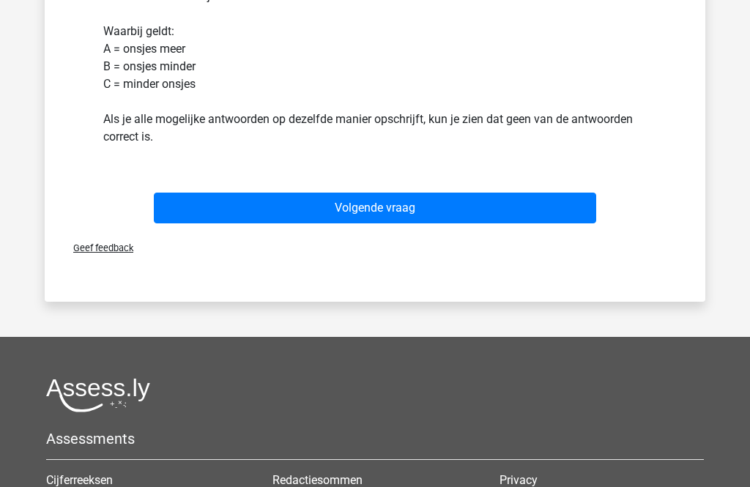
click at [561, 212] on button "Volgende vraag" at bounding box center [375, 208] width 443 height 31
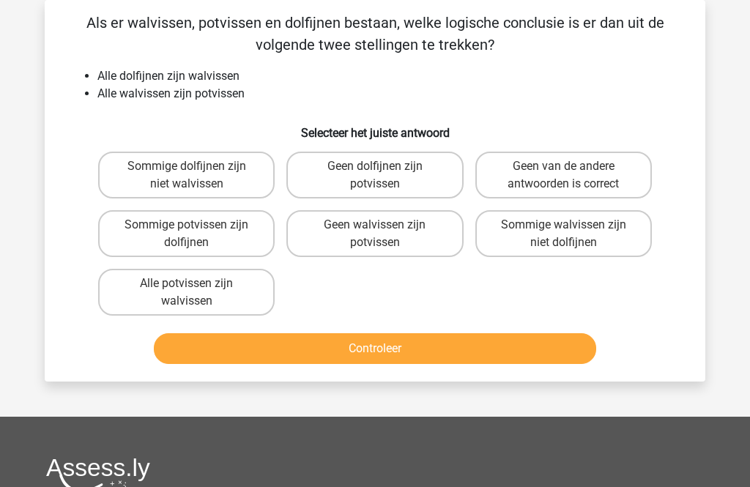
click at [230, 295] on label "Alle potvissen zijn walvissen" at bounding box center [186, 292] width 177 height 47
click at [196, 293] on input "Alle potvissen zijn walvissen" at bounding box center [192, 289] width 10 height 10
radio input "true"
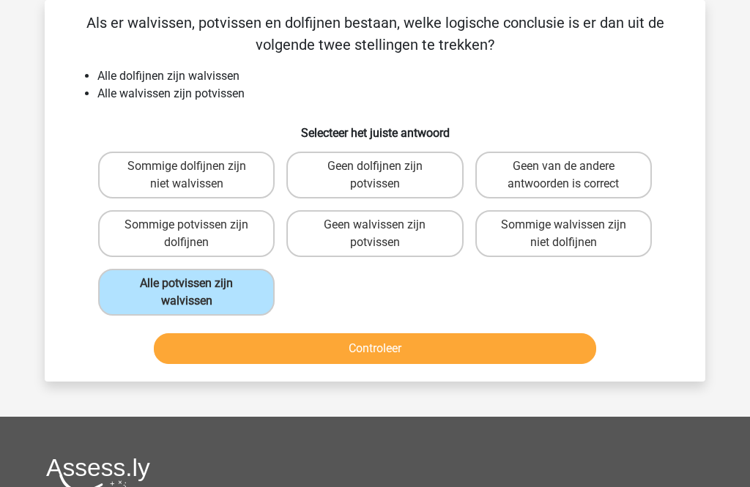
click at [386, 358] on button "Controleer" at bounding box center [375, 348] width 443 height 31
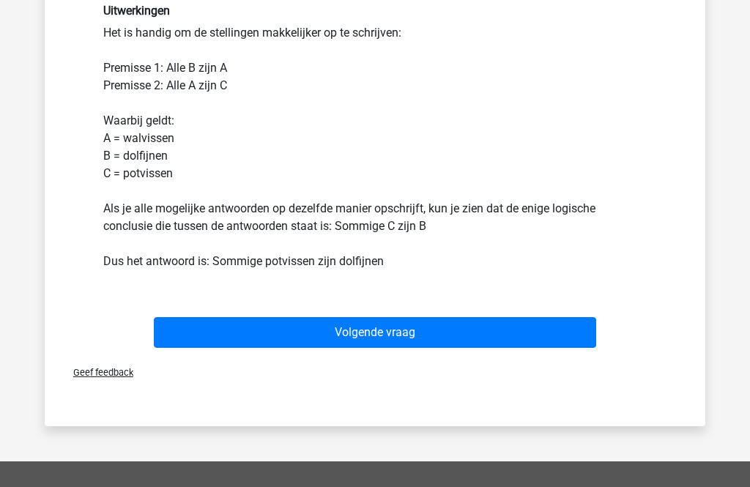
scroll to position [430, 0]
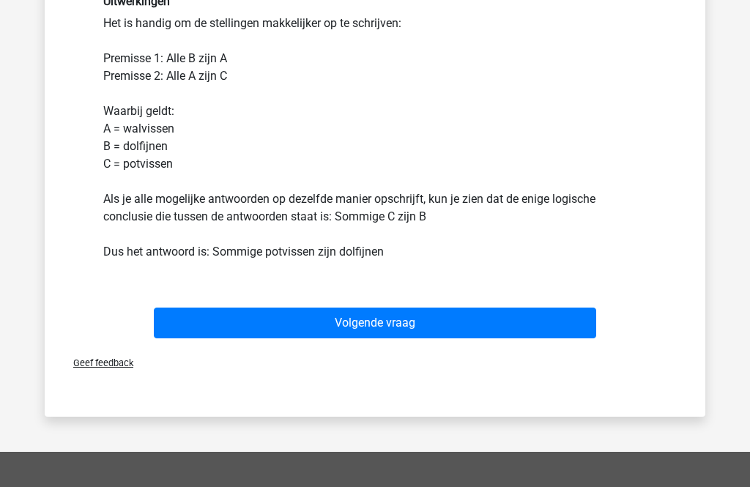
click at [585, 325] on button "Volgende vraag" at bounding box center [375, 323] width 443 height 31
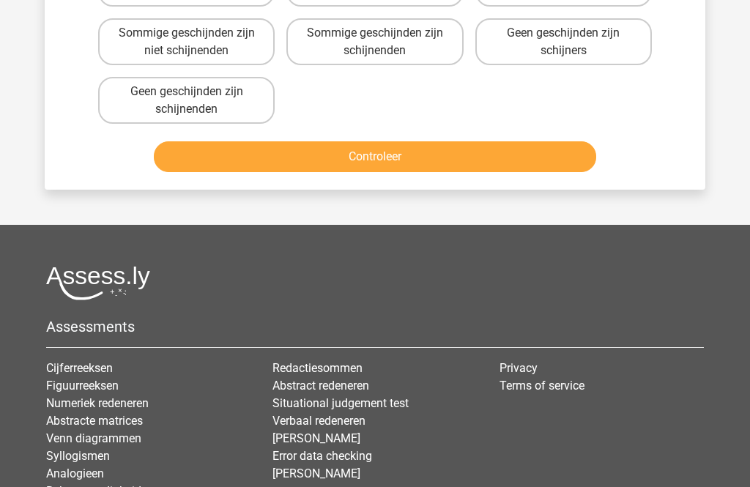
scroll to position [67, 0]
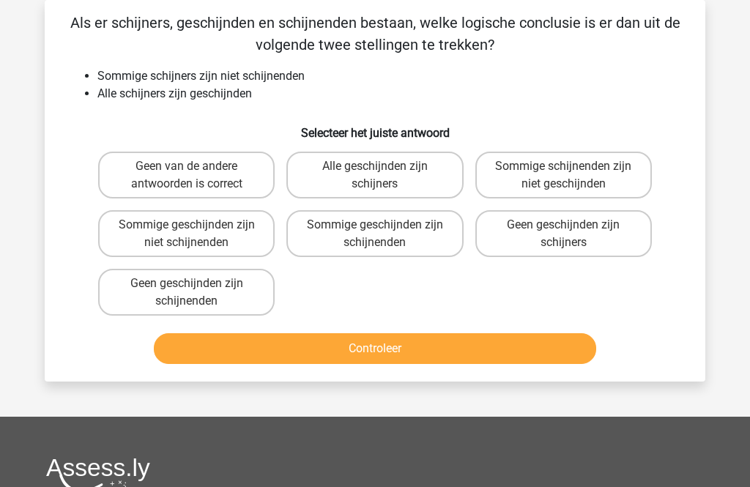
click at [229, 238] on label "Sommige geschijnden zijn niet schijnenden" at bounding box center [186, 233] width 177 height 47
click at [196, 234] on input "Sommige geschijnden zijn niet schijnenden" at bounding box center [192, 230] width 10 height 10
radio input "true"
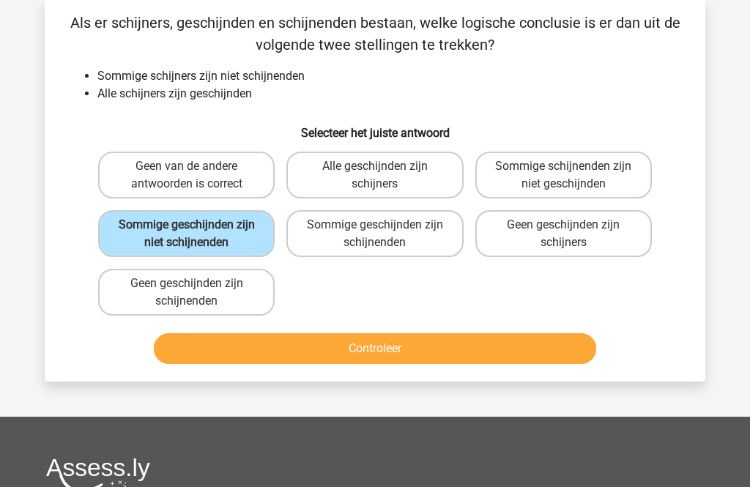
click at [434, 360] on button "Controleer" at bounding box center [375, 348] width 443 height 31
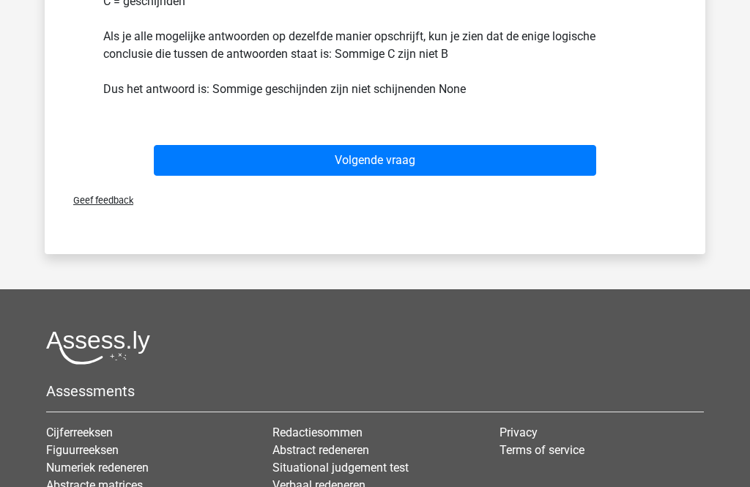
click at [503, 171] on button "Volgende vraag" at bounding box center [375, 161] width 443 height 31
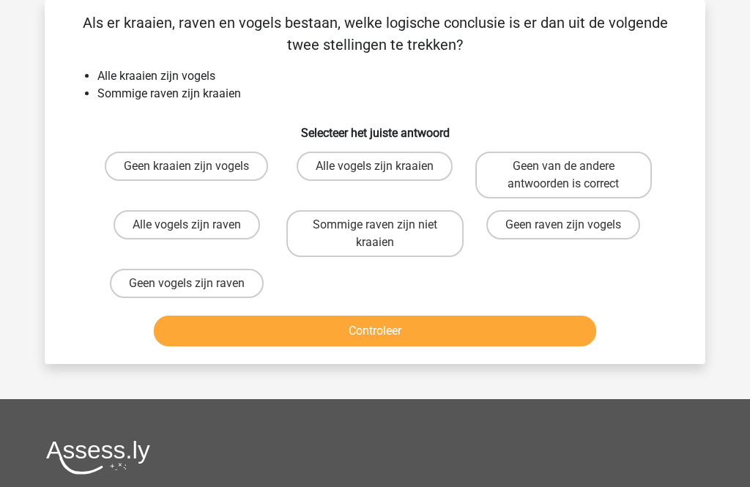
click at [611, 186] on label "Geen van de andere antwoorden is correct" at bounding box center [564, 175] width 177 height 47
click at [573, 176] on input "Geen van de andere antwoorden is correct" at bounding box center [568, 171] width 10 height 10
radio input "true"
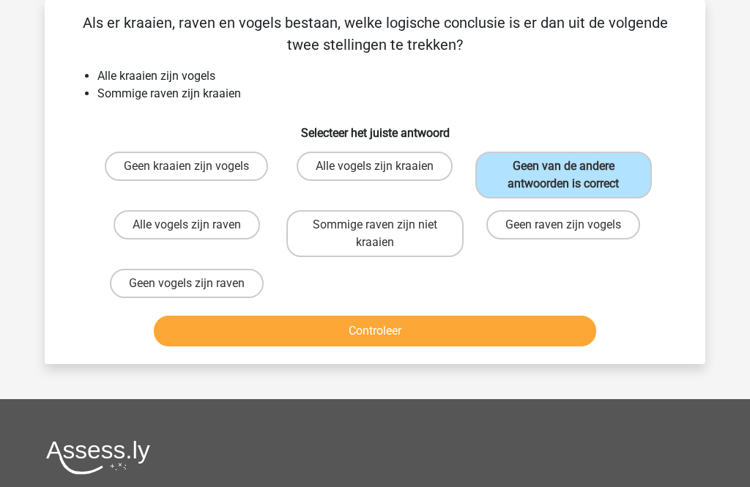
click at [515, 341] on button "Controleer" at bounding box center [375, 331] width 443 height 31
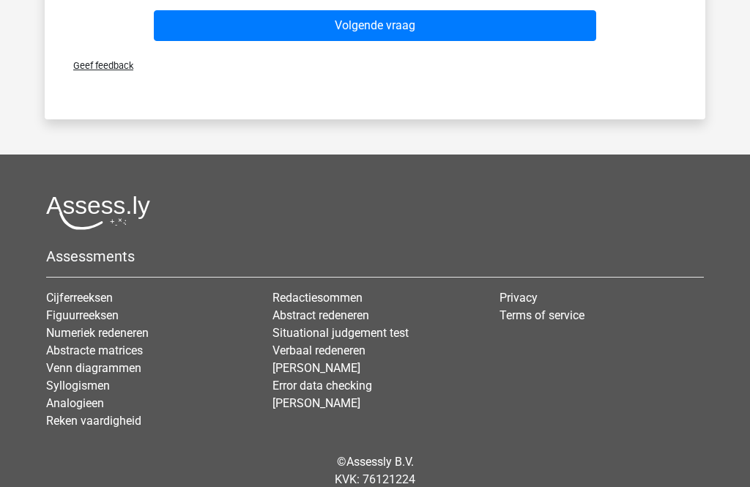
click at [550, 26] on button "Volgende vraag" at bounding box center [375, 25] width 443 height 31
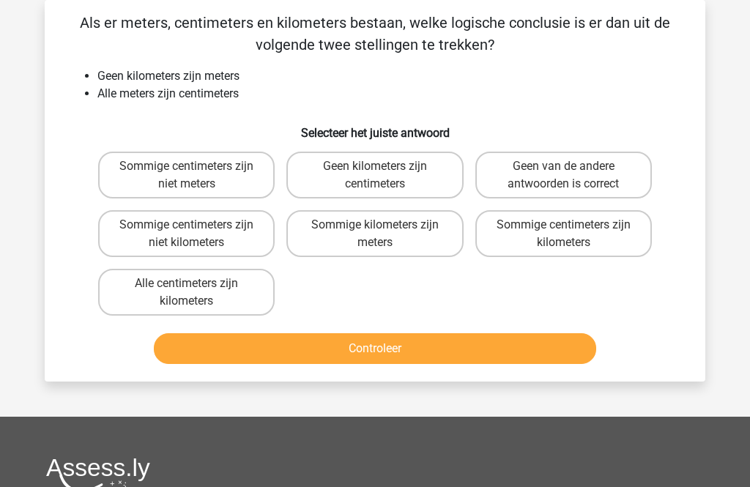
click at [212, 180] on label "Sommige centimeters zijn niet meters" at bounding box center [186, 175] width 177 height 47
click at [196, 176] on input "Sommige centimeters zijn niet meters" at bounding box center [192, 171] width 10 height 10
radio input "true"
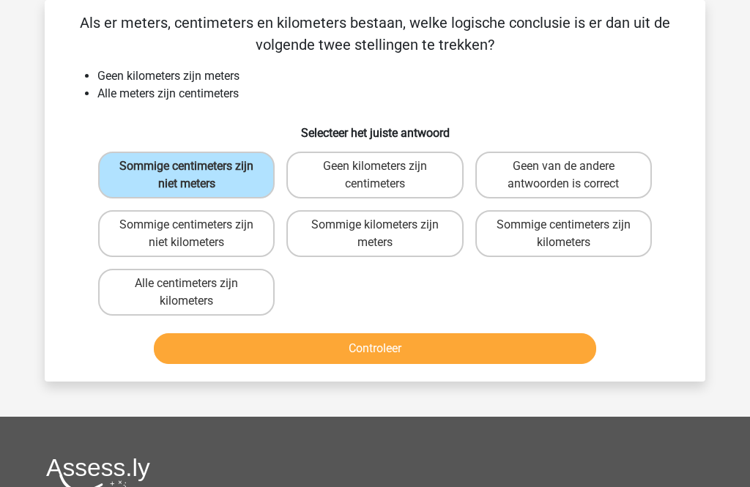
click at [399, 356] on button "Controleer" at bounding box center [375, 348] width 443 height 31
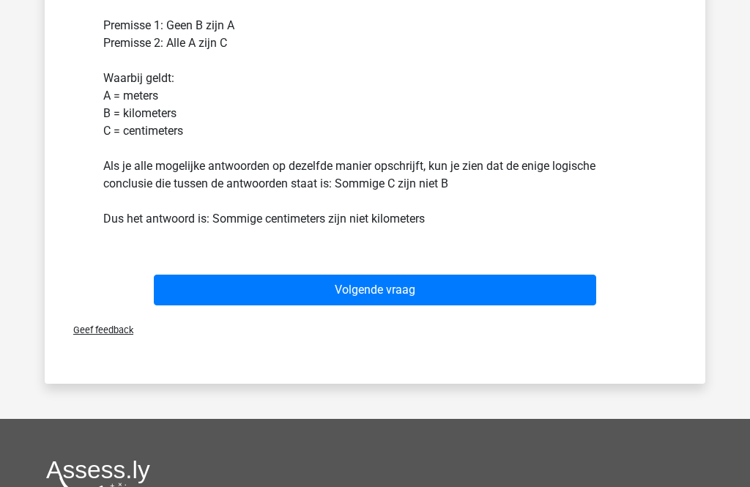
click at [573, 303] on button "Volgende vraag" at bounding box center [375, 290] width 443 height 31
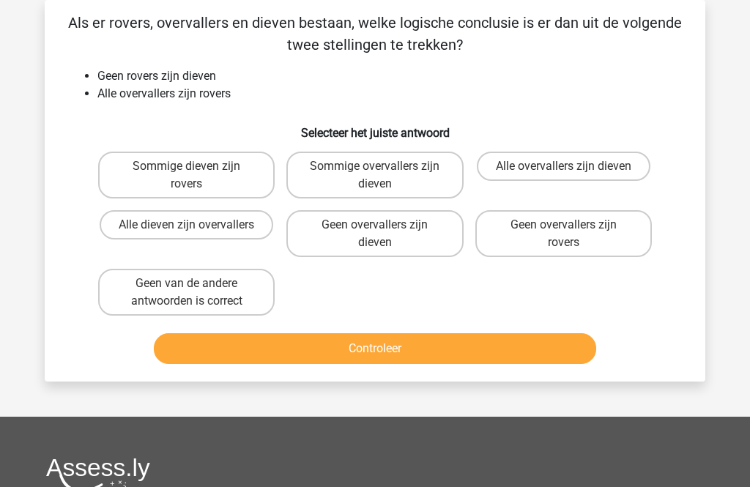
click at [229, 294] on label "Geen van de andere antwoorden is correct" at bounding box center [186, 292] width 177 height 47
click at [196, 293] on input "Geen van de andere antwoorden is correct" at bounding box center [192, 289] width 10 height 10
radio input "true"
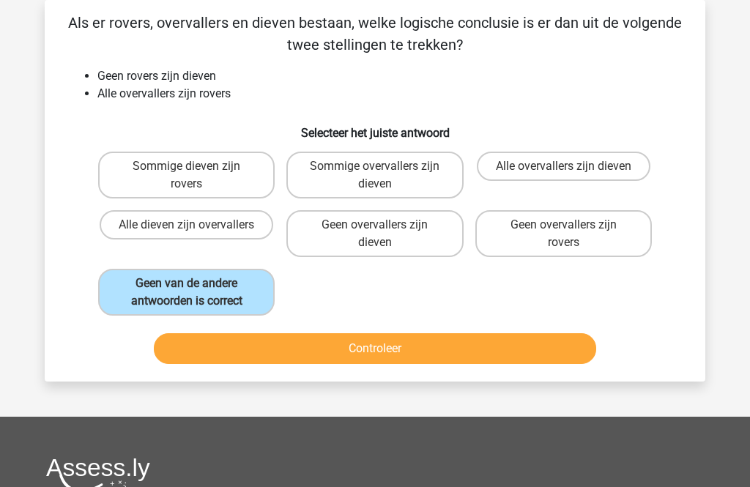
click at [395, 355] on button "Controleer" at bounding box center [375, 348] width 443 height 31
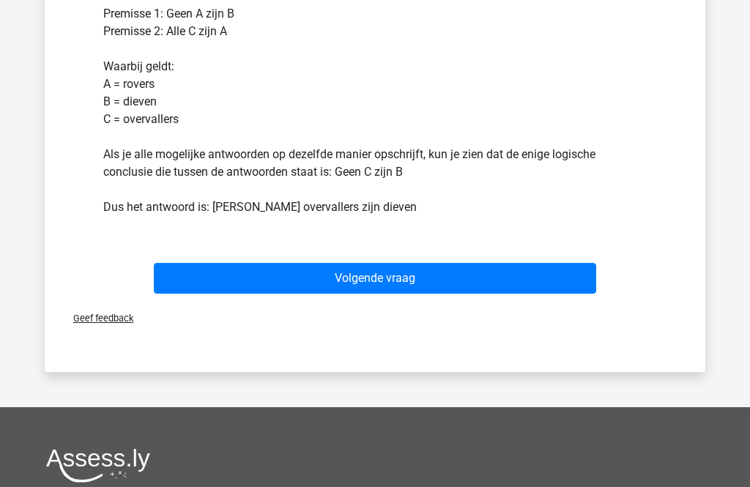
click at [547, 290] on button "Volgende vraag" at bounding box center [375, 279] width 443 height 31
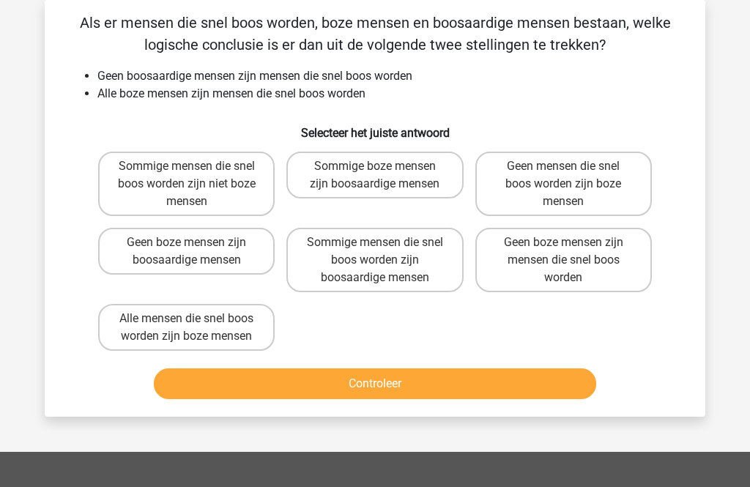
click at [199, 177] on label "Sommige mensen die snel boos worden zijn niet boze mensen" at bounding box center [186, 184] width 177 height 64
click at [196, 176] on input "Sommige mensen die snel boos worden zijn niet boze mensen" at bounding box center [192, 171] width 10 height 10
radio input "true"
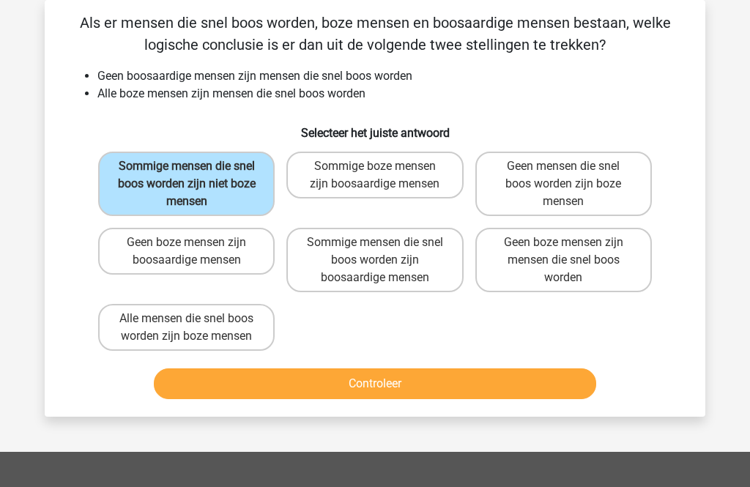
click at [411, 391] on button "Controleer" at bounding box center [375, 384] width 443 height 31
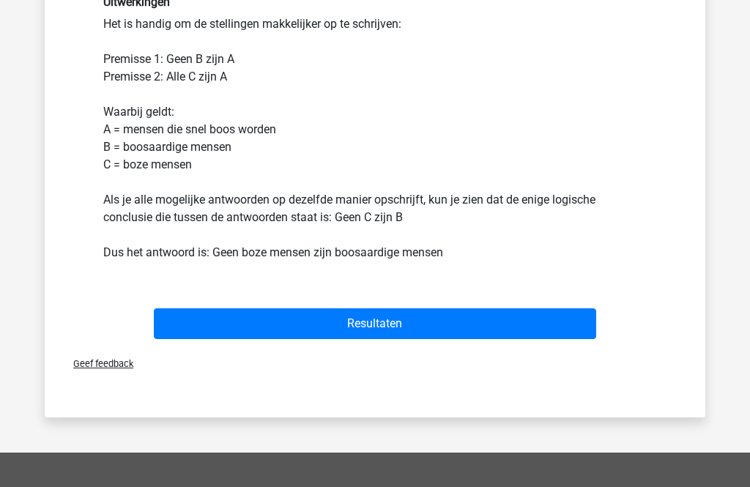
scroll to position [473, 0]
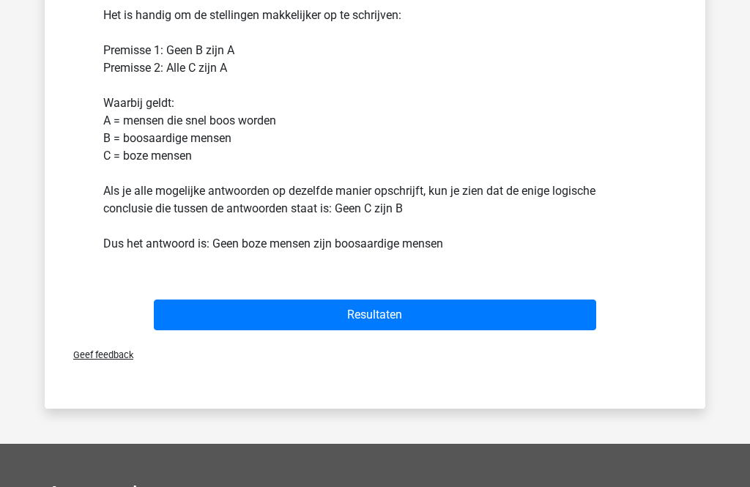
click at [541, 318] on button "Resultaten" at bounding box center [375, 315] width 443 height 31
click at [450, 322] on button "Resultaten" at bounding box center [375, 315] width 443 height 31
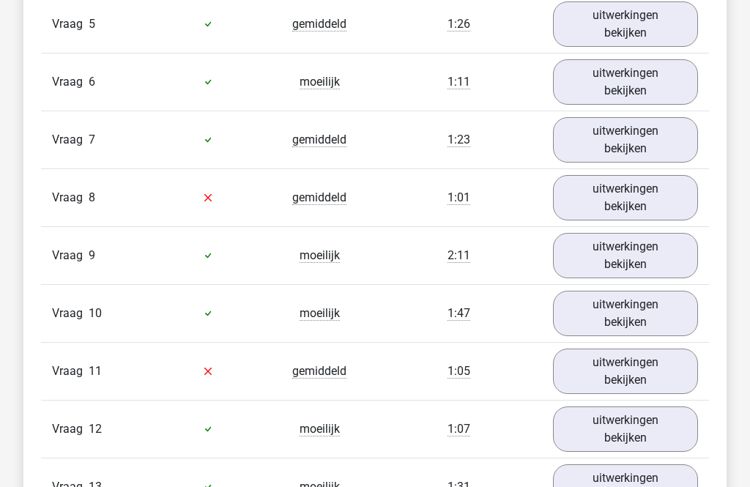
scroll to position [1493, 0]
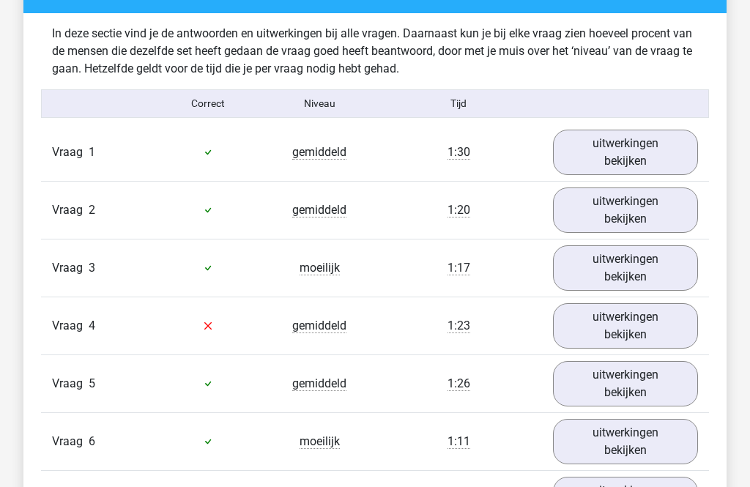
scroll to position [1146, 0]
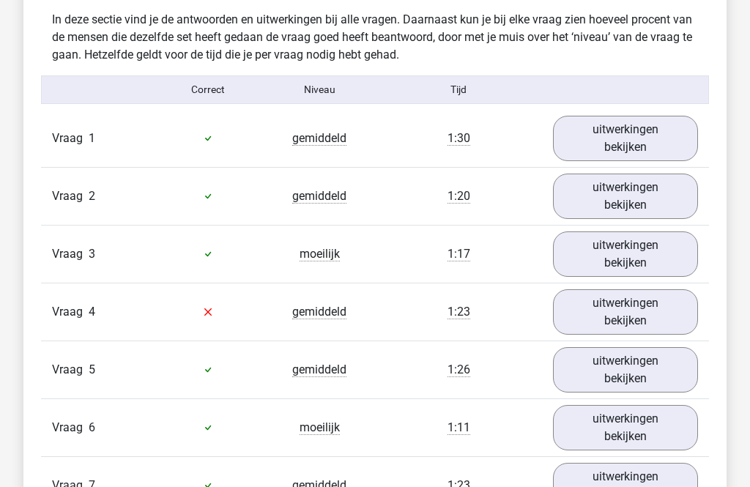
click at [667, 319] on link "uitwerkingen bekijken" at bounding box center [625, 312] width 145 height 45
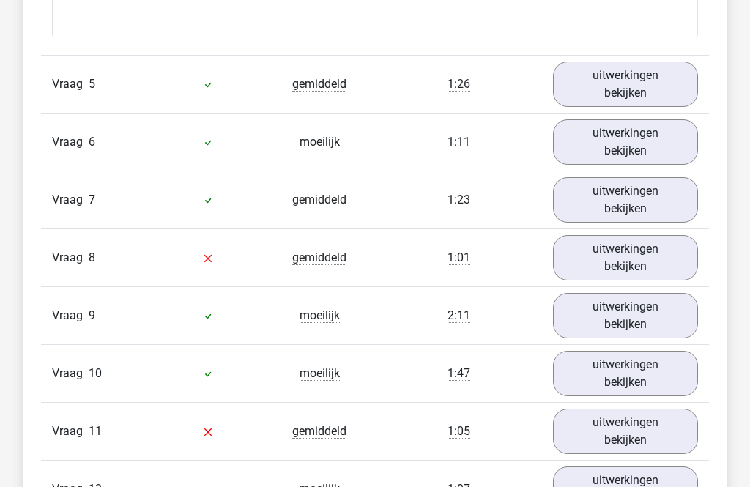
scroll to position [2257, 0]
click at [665, 265] on link "uitwerkingen bekijken" at bounding box center [625, 256] width 145 height 45
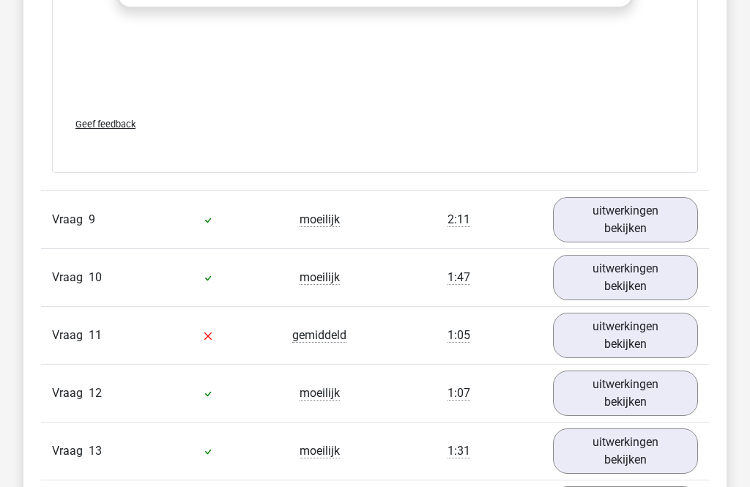
scroll to position [3158, 0]
click at [659, 358] on link "uitwerkingen bekijken" at bounding box center [625, 335] width 145 height 45
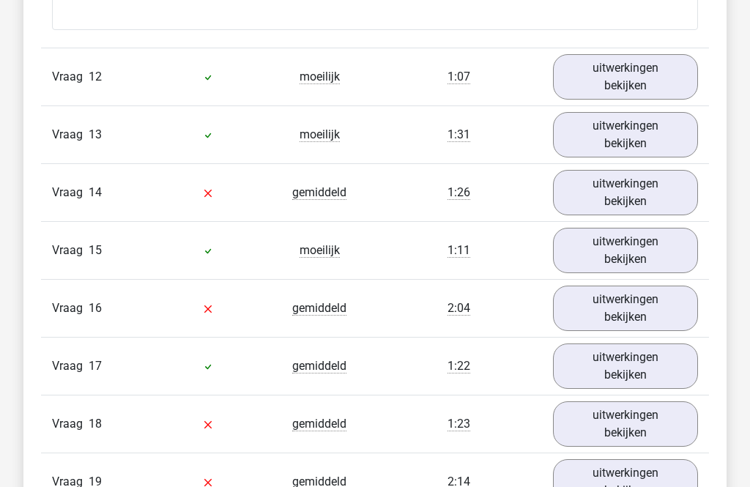
scroll to position [4280, 0]
click at [653, 215] on link "uitwerkingen bekijken" at bounding box center [625, 192] width 145 height 45
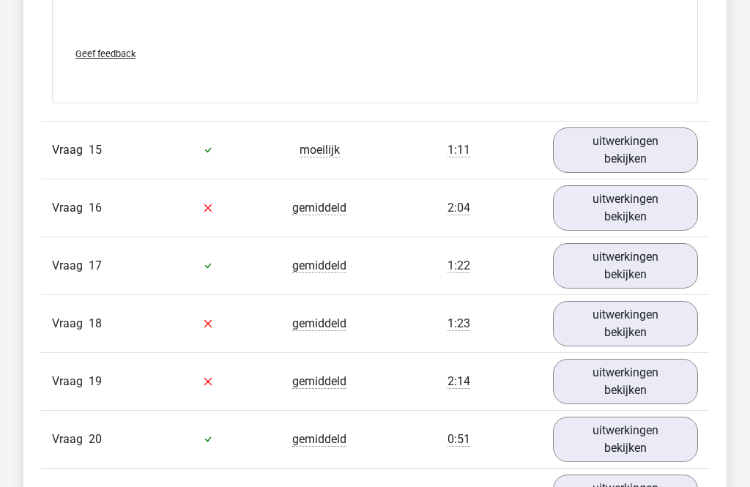
scroll to position [5205, 0]
click at [659, 229] on link "uitwerkingen bekijken" at bounding box center [625, 207] width 145 height 45
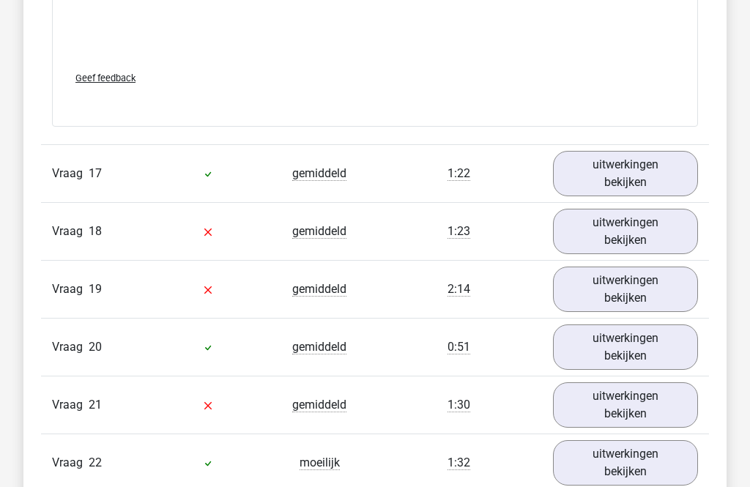
click at [660, 247] on link "uitwerkingen bekijken" at bounding box center [625, 232] width 145 height 45
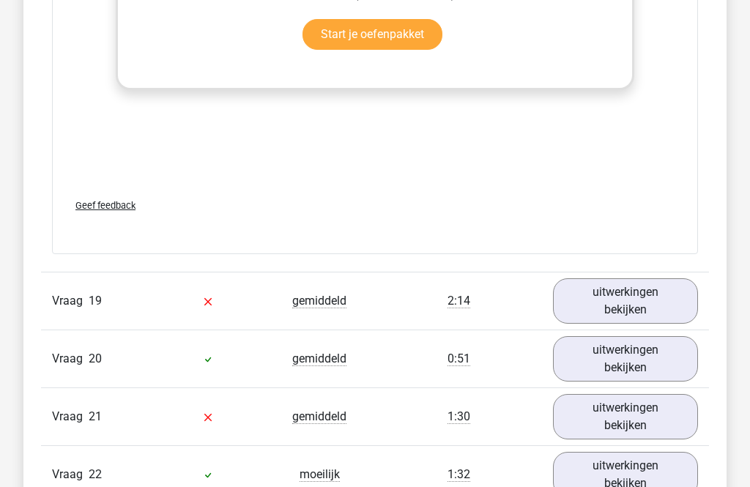
scroll to position [6940, 0]
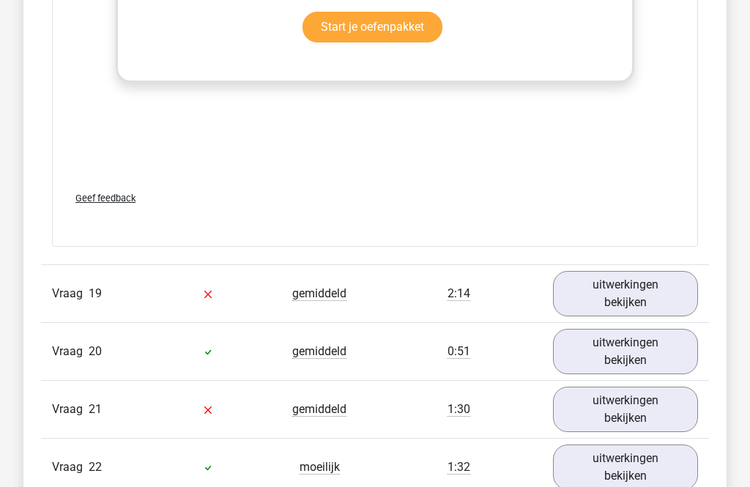
click at [663, 306] on link "uitwerkingen bekijken" at bounding box center [625, 293] width 145 height 45
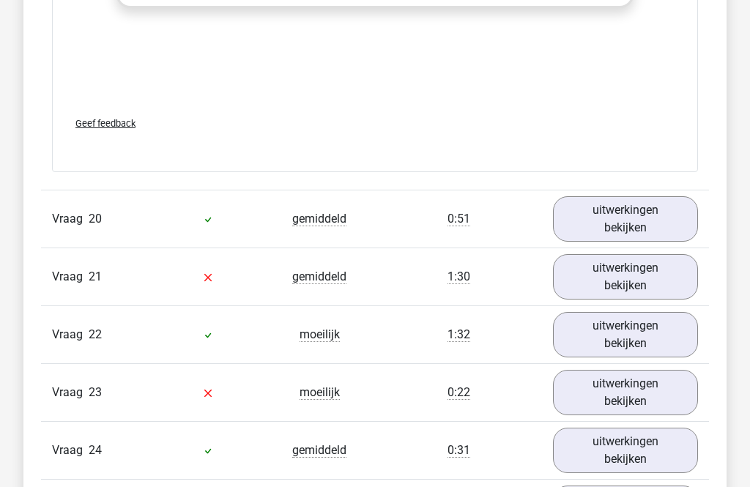
scroll to position [7898, 0]
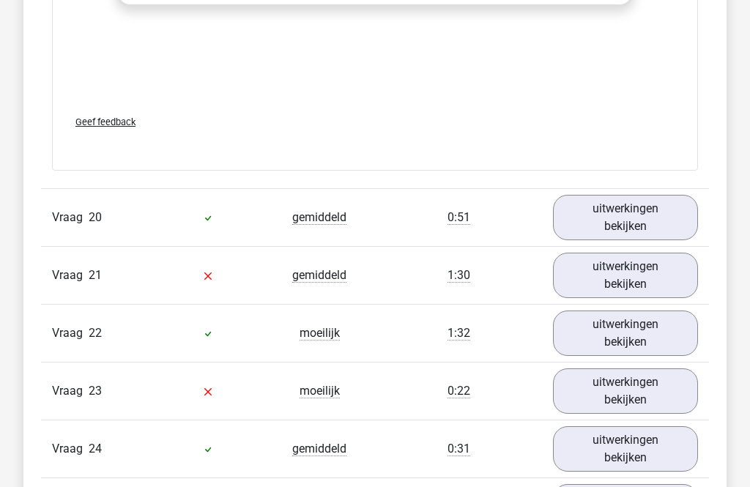
click at [654, 298] on link "uitwerkingen bekijken" at bounding box center [625, 275] width 145 height 45
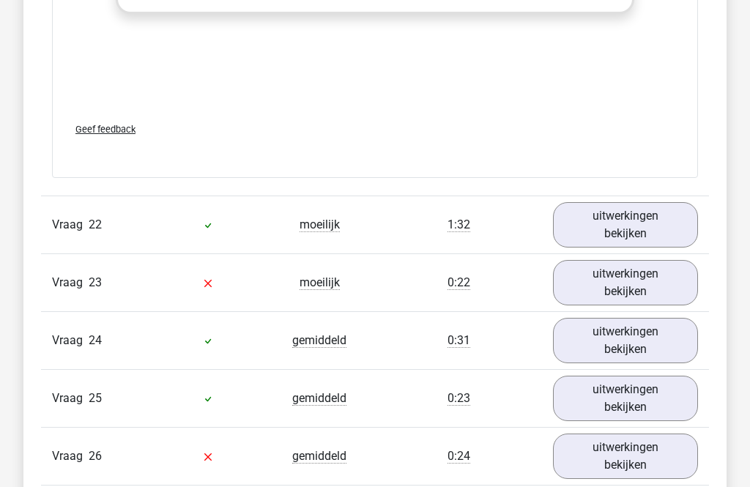
scroll to position [8831, 0]
click at [642, 299] on link "uitwerkingen bekijken" at bounding box center [625, 281] width 145 height 45
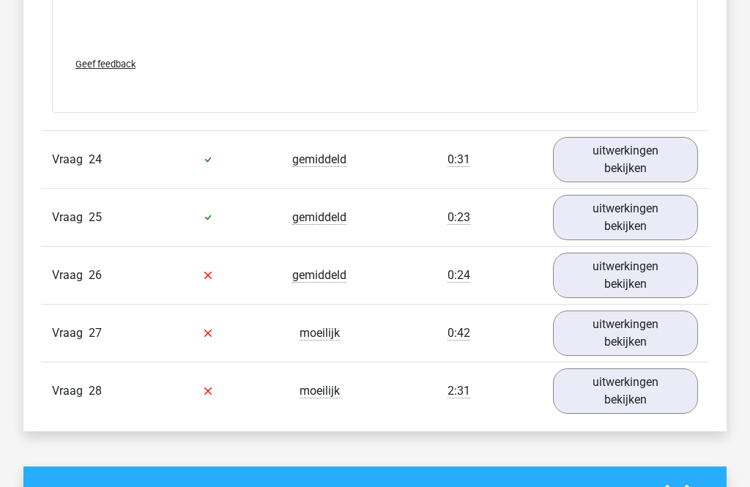
scroll to position [9835, 0]
click at [632, 291] on link "uitwerkingen bekijken" at bounding box center [625, 275] width 145 height 45
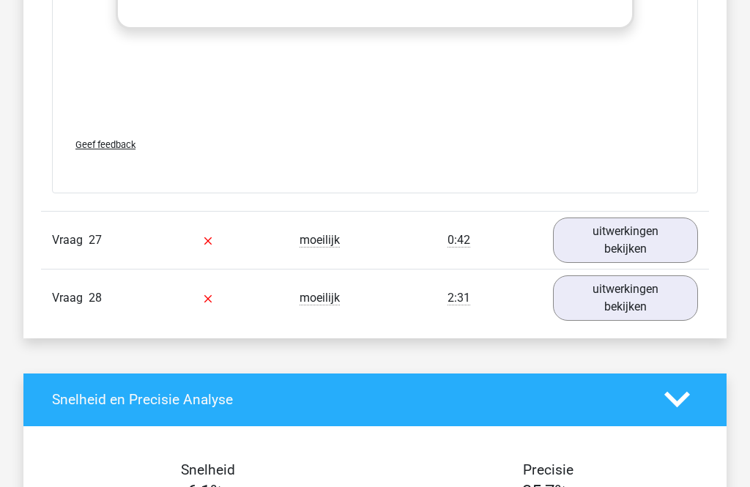
scroll to position [10756, 0]
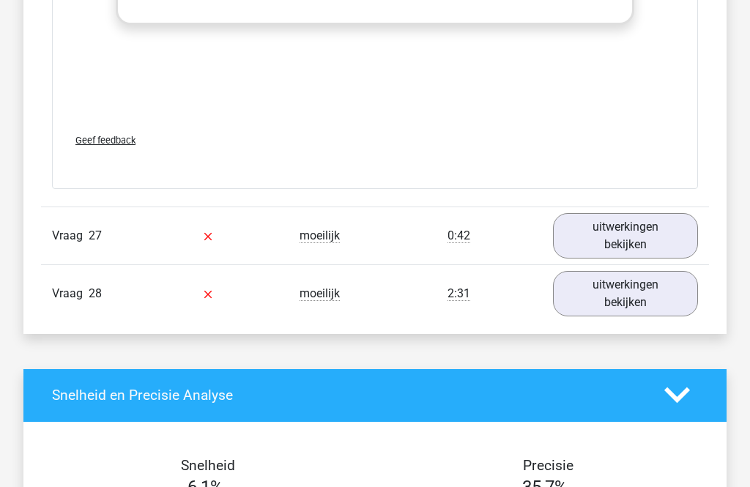
click at [633, 250] on link "uitwerkingen bekijken" at bounding box center [625, 235] width 145 height 45
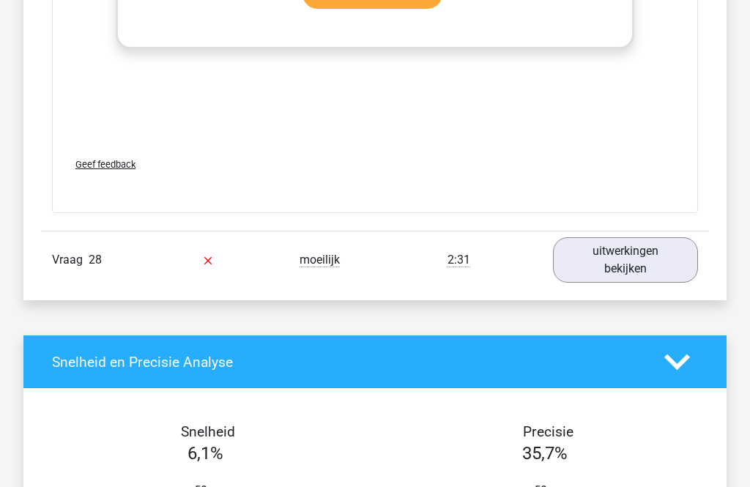
scroll to position [11617, 0]
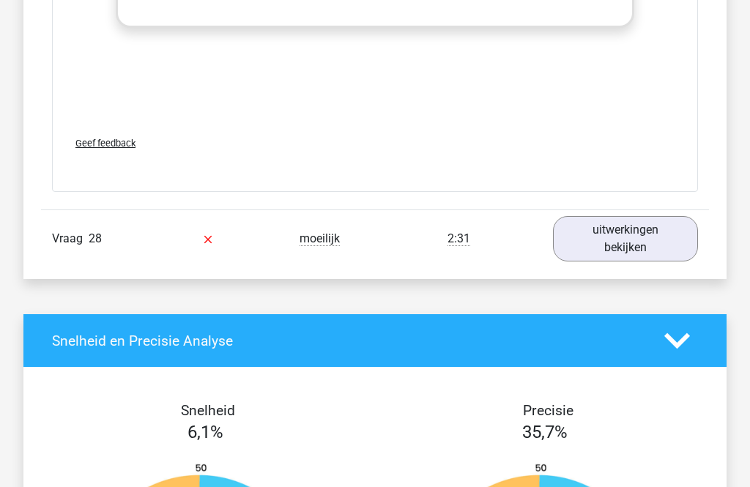
click at [632, 262] on link "uitwerkingen bekijken" at bounding box center [625, 238] width 145 height 45
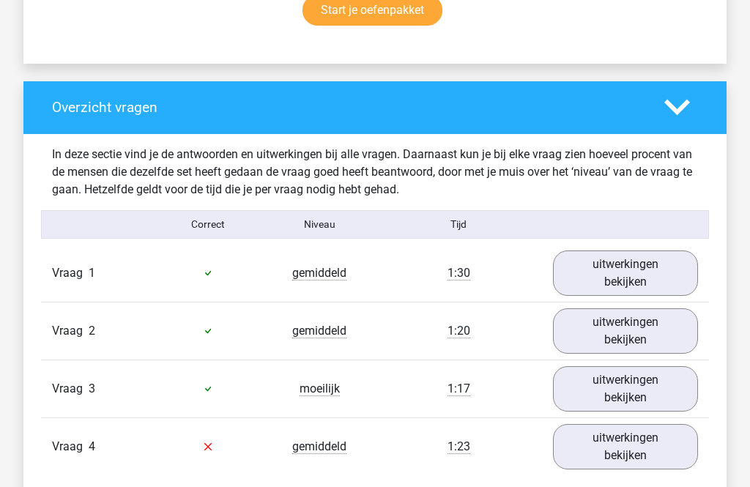
scroll to position [1018, 0]
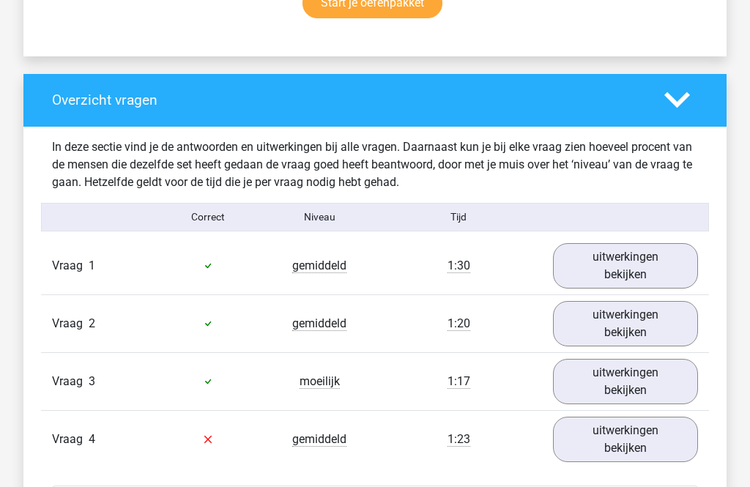
click at [618, 273] on link "uitwerkingen bekijken" at bounding box center [625, 266] width 145 height 45
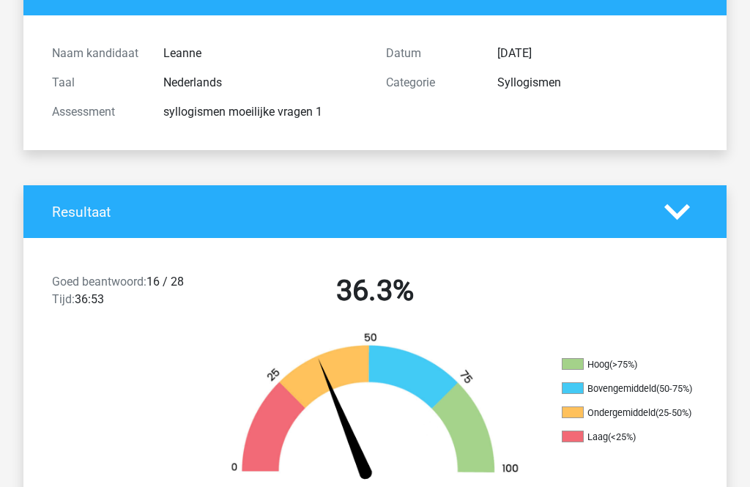
scroll to position [134, 0]
